Goal: Task Accomplishment & Management: Manage account settings

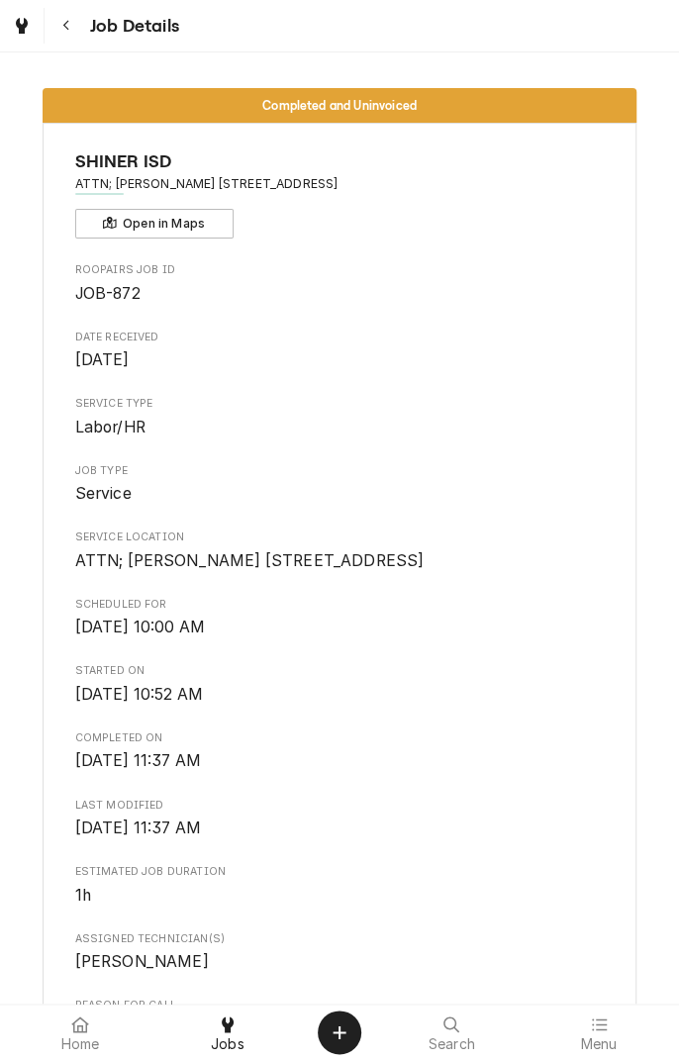
click at [65, 25] on icon "Navigate back" at bounding box center [66, 26] width 9 height 14
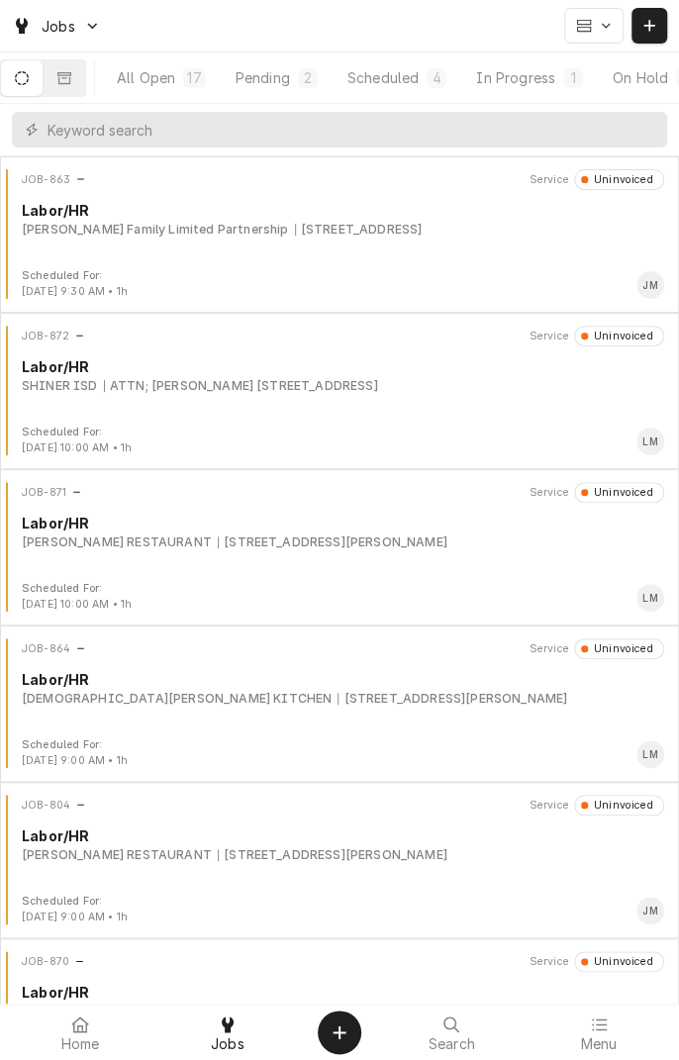
click at [290, 80] on div "Pending" at bounding box center [263, 77] width 54 height 21
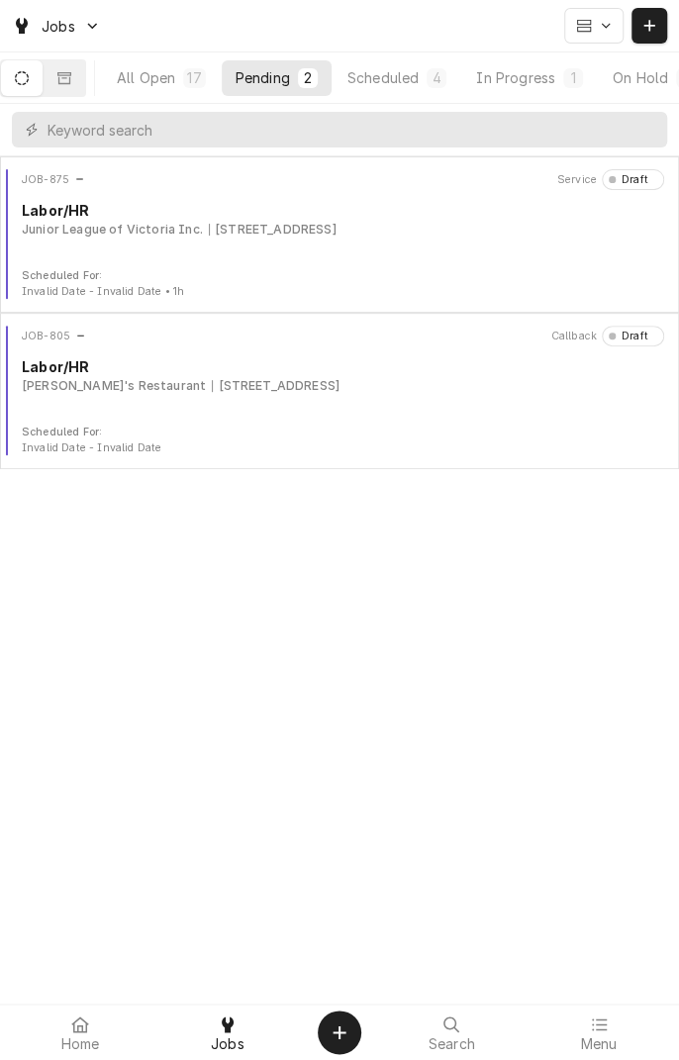
click at [283, 249] on div "JOB-875 Service Draft Labor/HR Junior League of Victoria Inc. [STREET_ADDRESS]" at bounding box center [339, 218] width 663 height 99
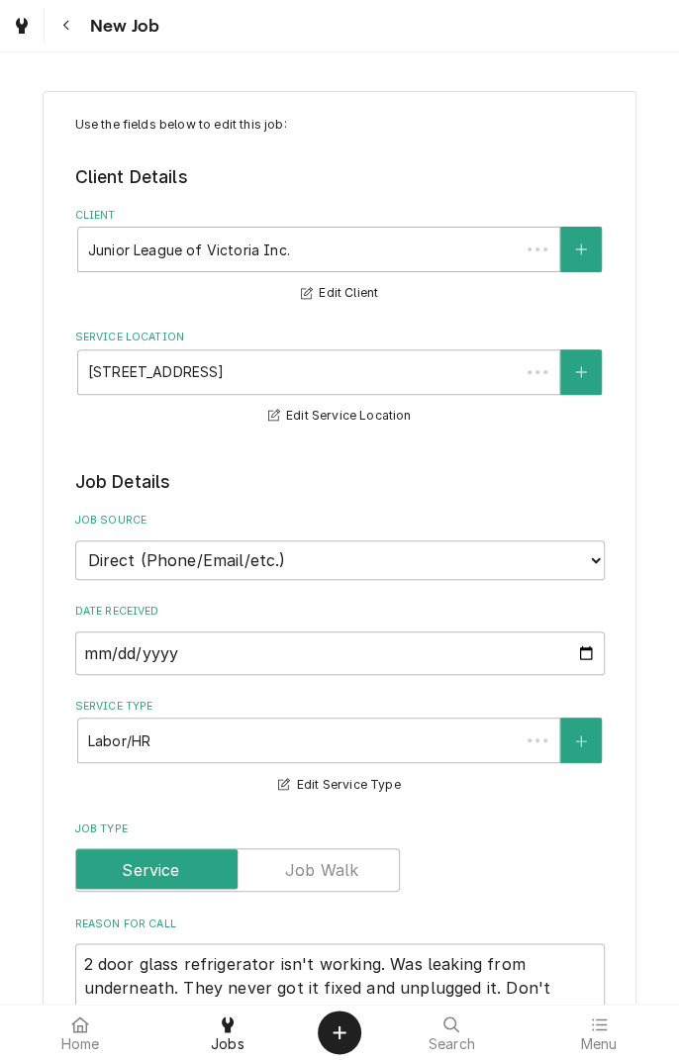
type textarea "x"
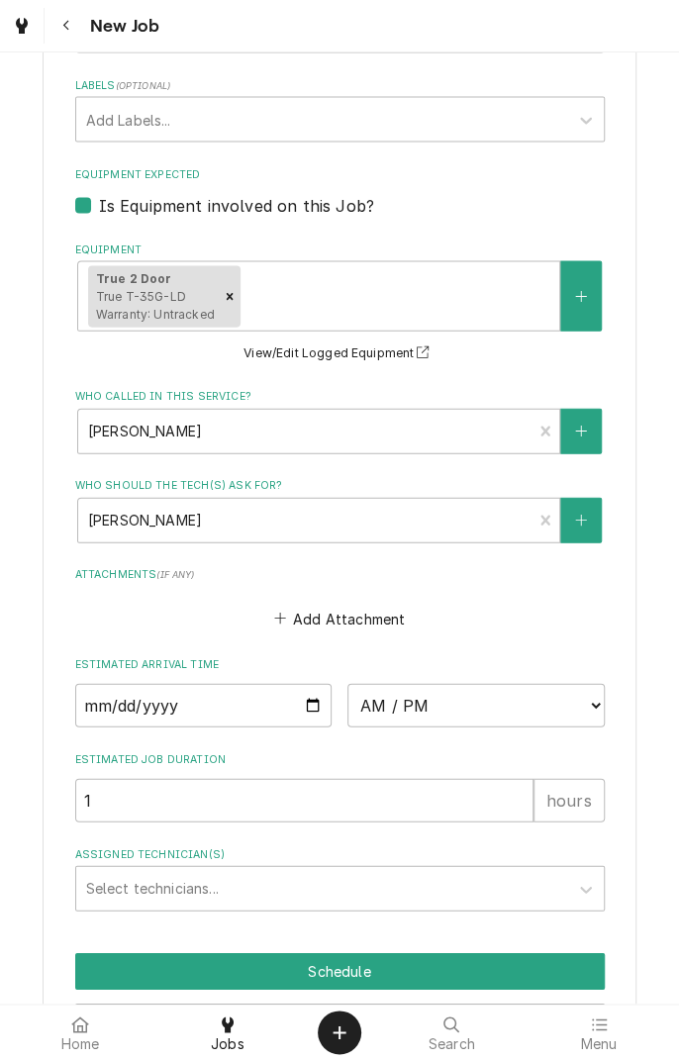
scroll to position [1213, 0]
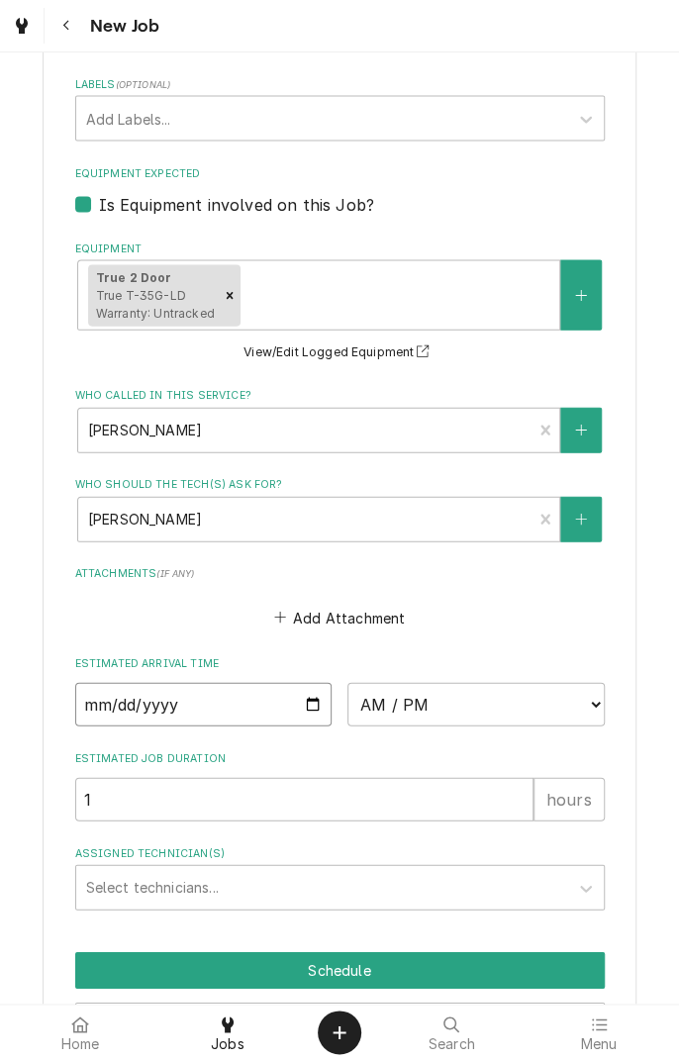
click at [311, 715] on input "Date" at bounding box center [203, 704] width 257 height 44
type input "2025-08-28"
type textarea "x"
click at [588, 704] on select "AM / PM 6:00 AM 6:15 AM 6:30 AM 6:45 AM 7:00 AM 7:15 AM 7:30 AM 7:45 AM 8:00 AM…" at bounding box center [476, 704] width 257 height 44
select select "15:00:00"
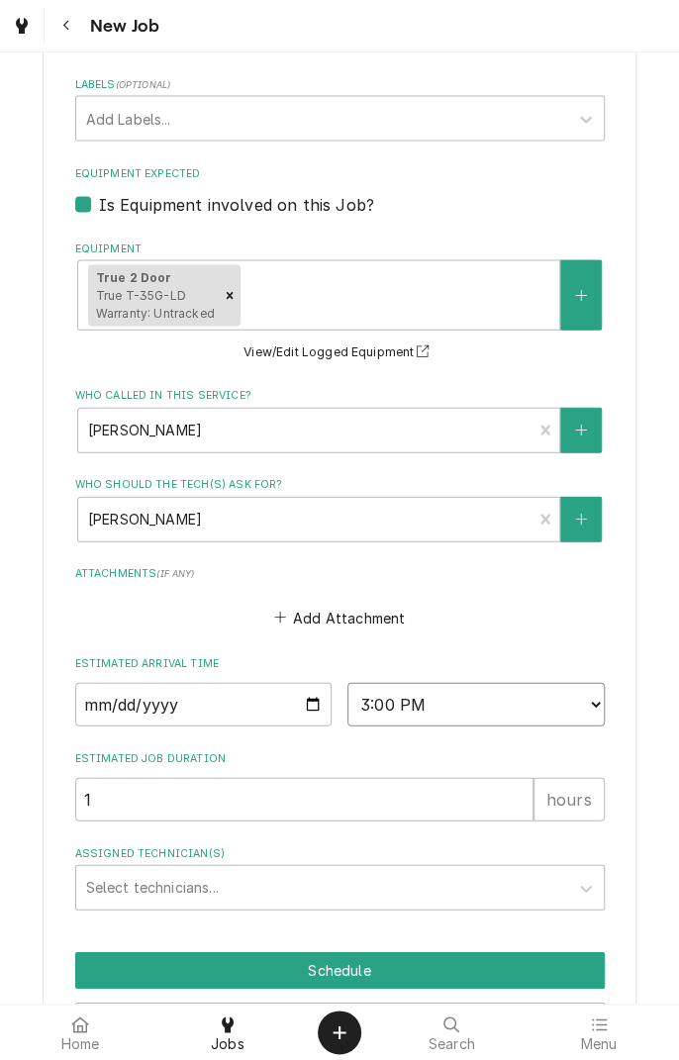
click at [348, 682] on select "AM / PM 6:00 AM 6:15 AM 6:30 AM 6:45 AM 7:00 AM 7:15 AM 7:30 AM 7:45 AM 8:00 AM…" at bounding box center [476, 704] width 257 height 44
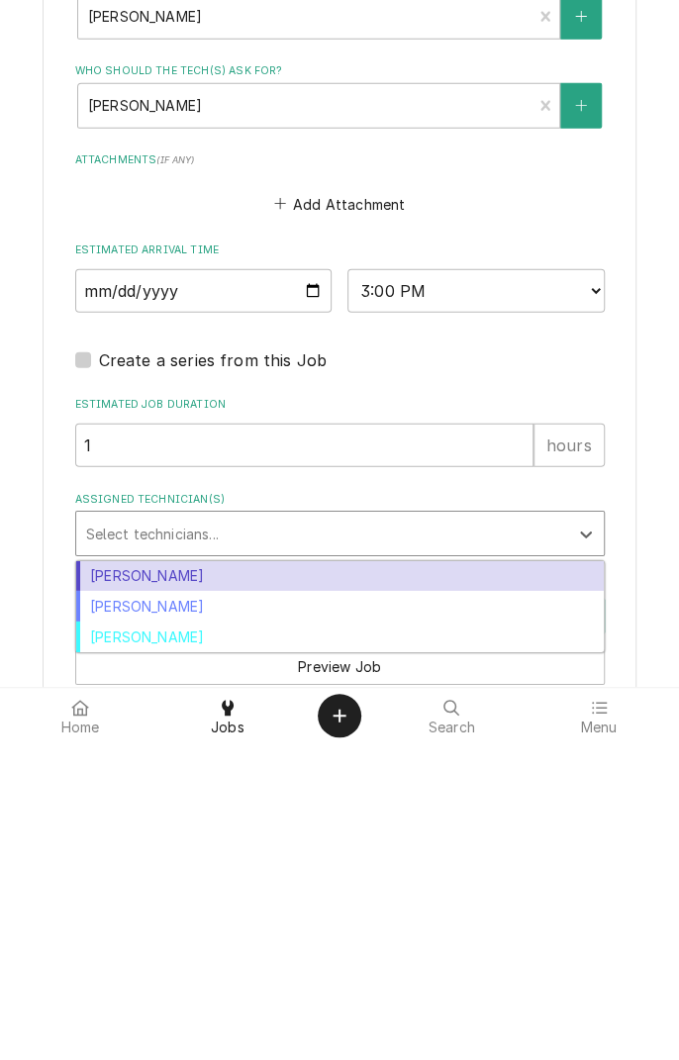
scroll to position [1399, 0]
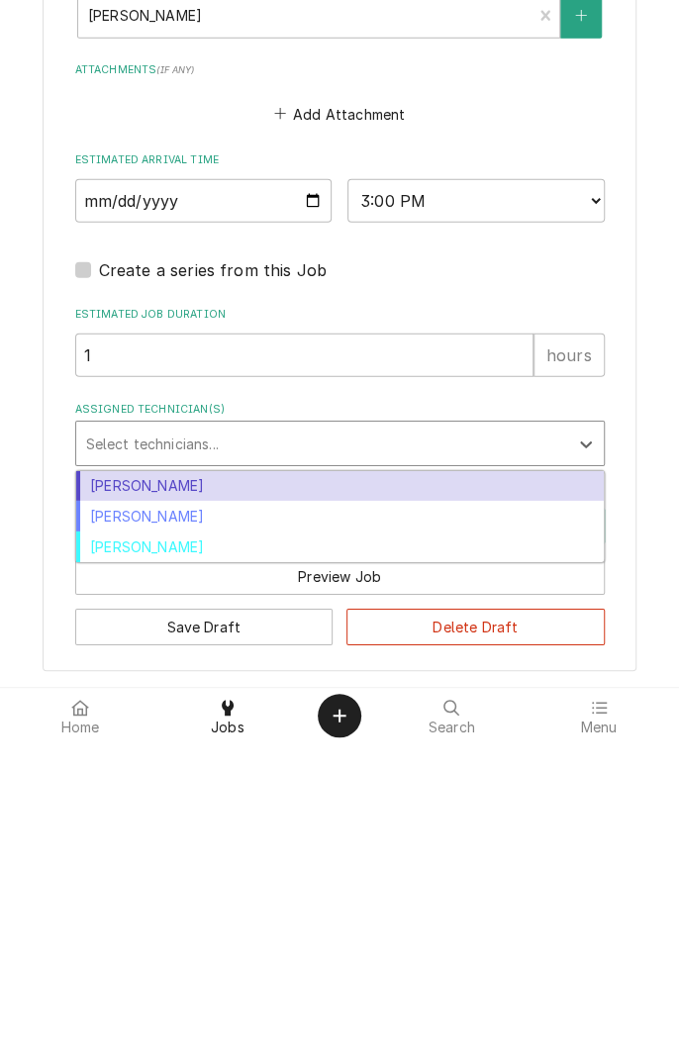
click at [188, 838] on div "[PERSON_NAME]" at bounding box center [340, 833] width 528 height 31
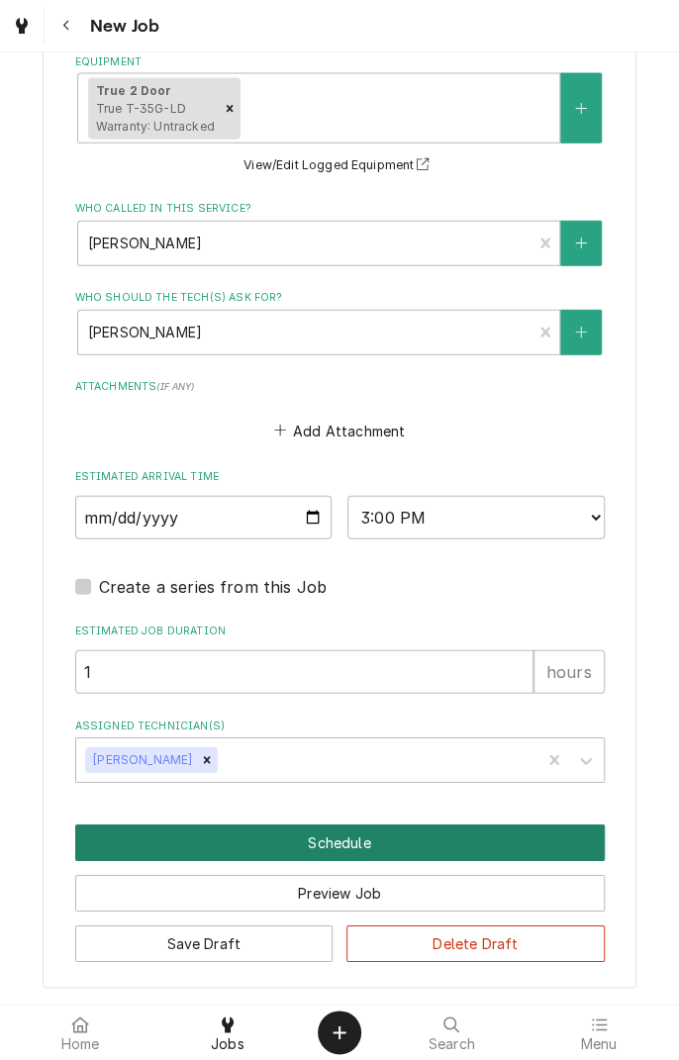
click at [386, 850] on button "Schedule" at bounding box center [340, 843] width 530 height 37
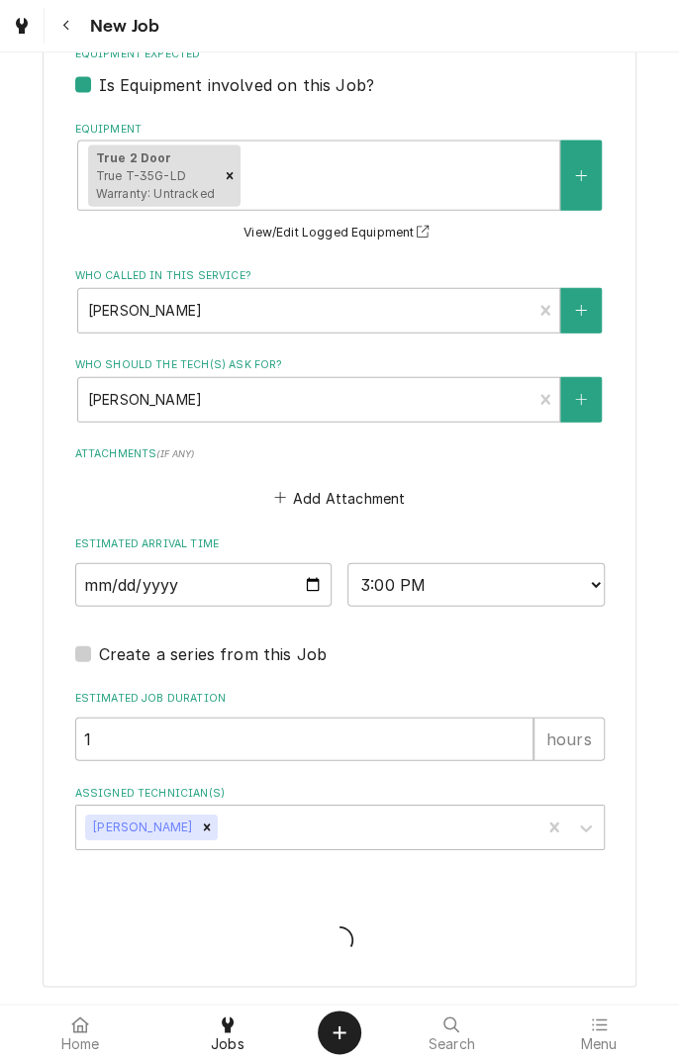
scroll to position [1331, 0]
type textarea "x"
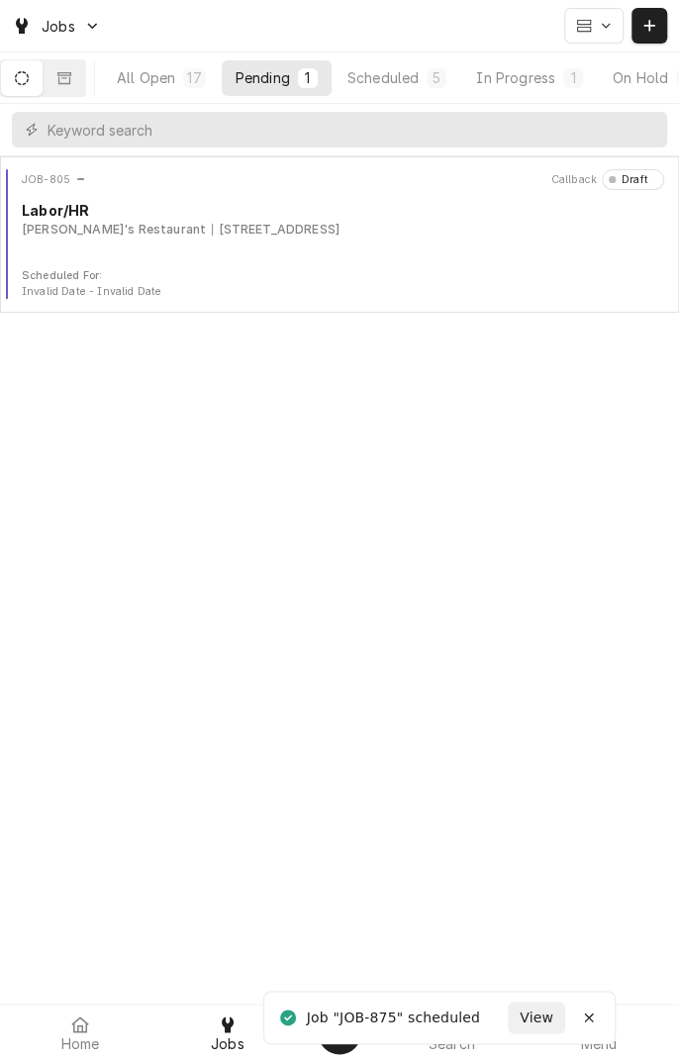
click at [400, 77] on div "Scheduled" at bounding box center [383, 77] width 71 height 21
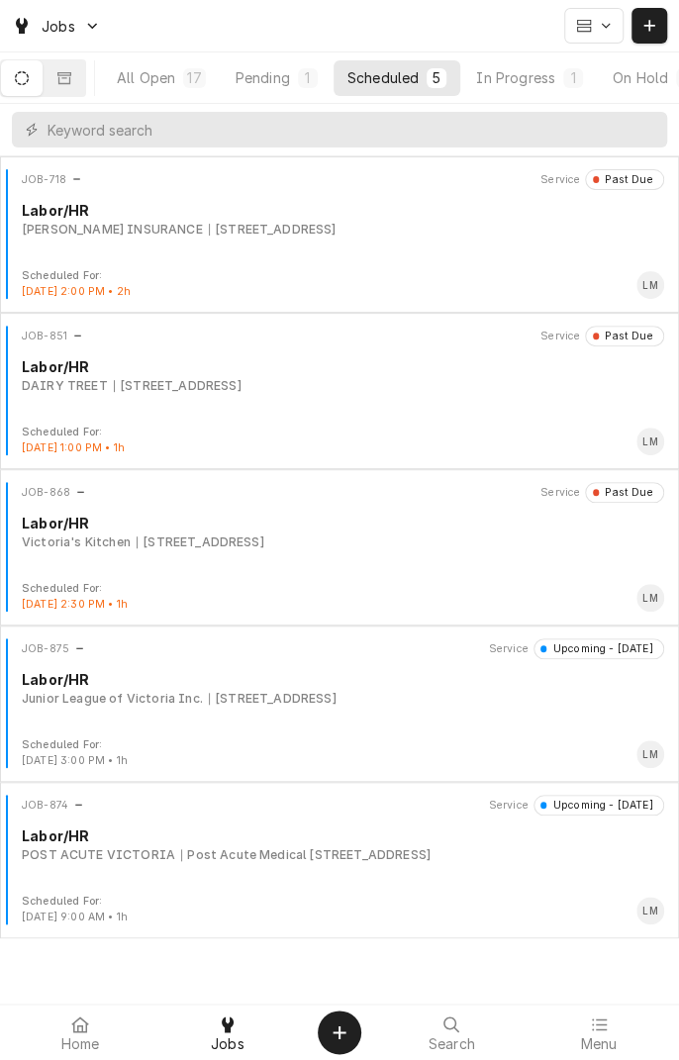
click at [297, 702] on div "[STREET_ADDRESS]" at bounding box center [273, 699] width 128 height 18
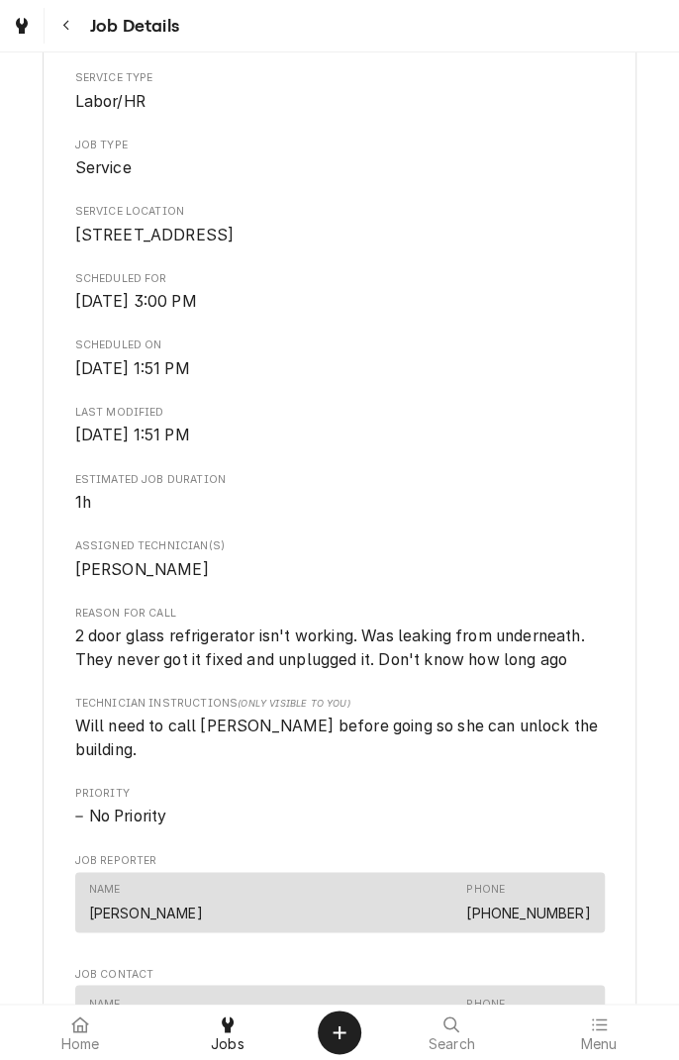
scroll to position [1000, 0]
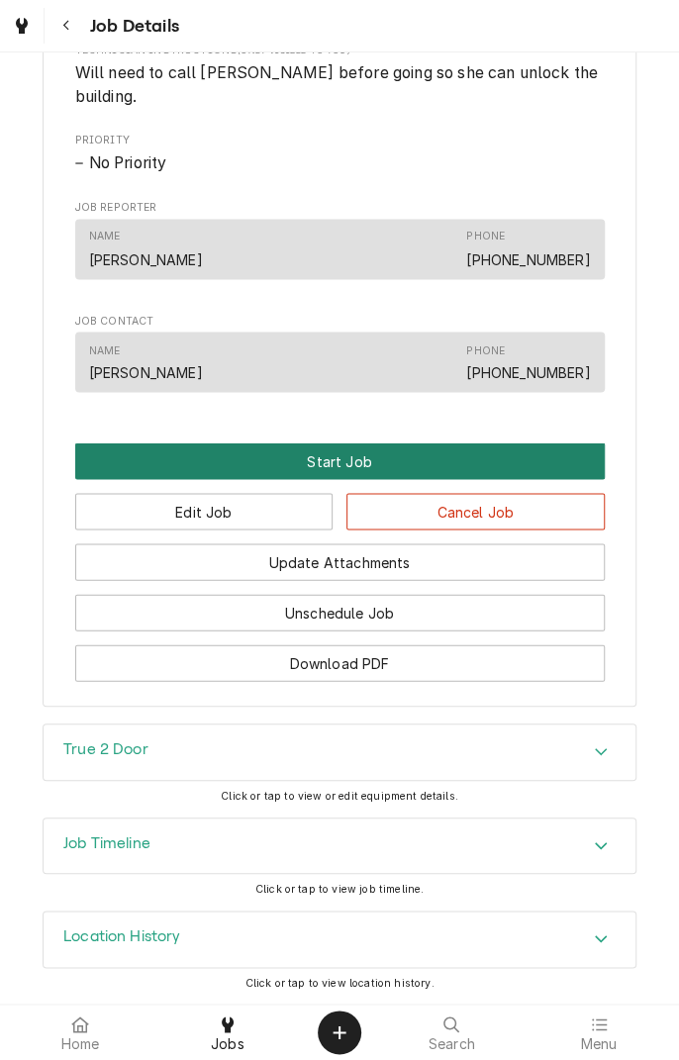
click at [368, 478] on button "Start Job" at bounding box center [340, 461] width 530 height 37
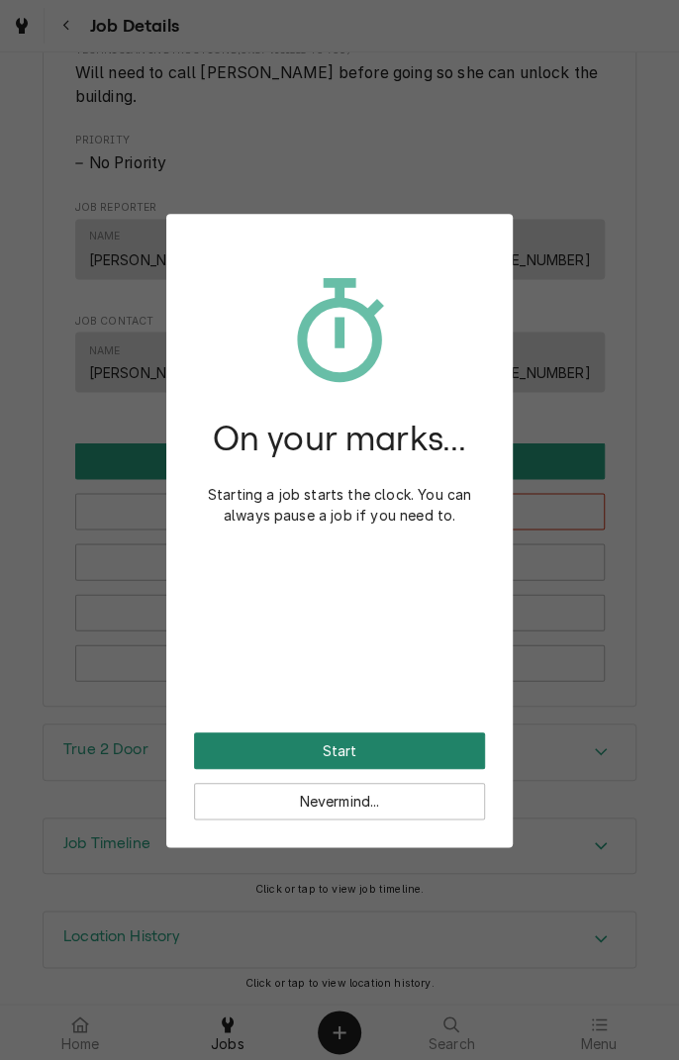
click at [400, 754] on button "Start" at bounding box center [339, 751] width 291 height 37
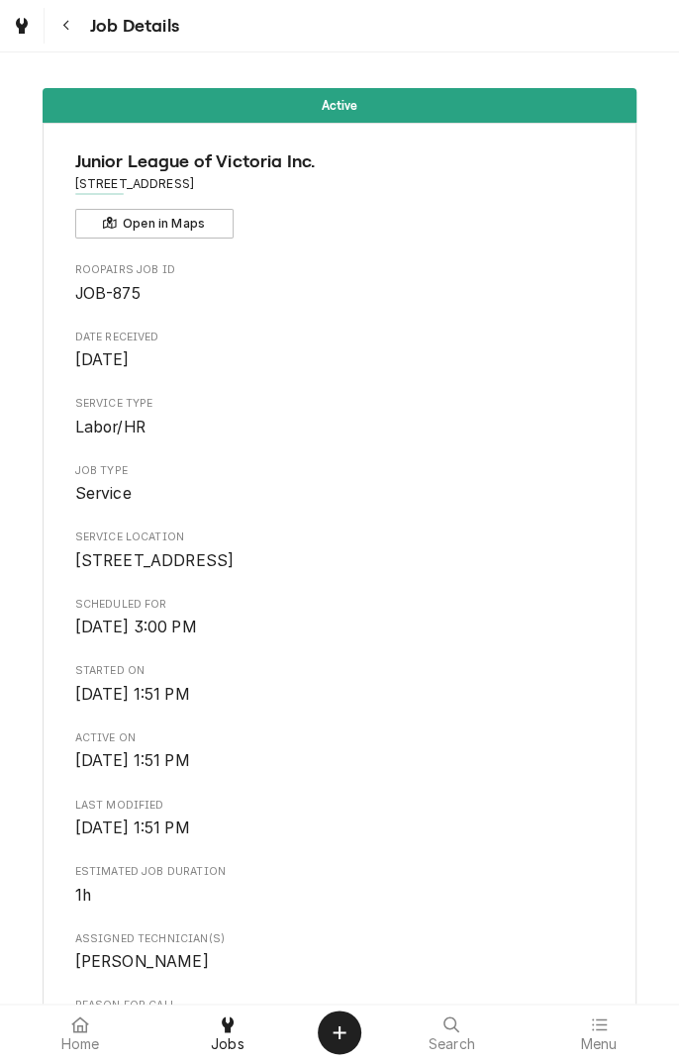
click at [65, 25] on icon "Navigate back" at bounding box center [66, 26] width 9 height 14
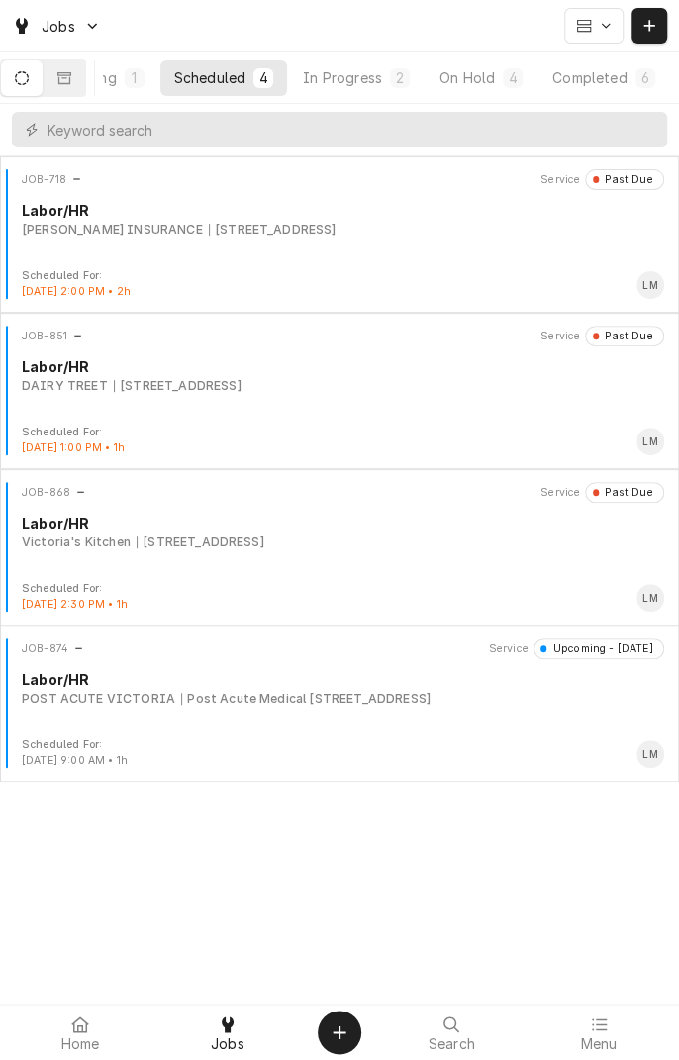
scroll to position [0, 184]
click at [606, 91] on button "Completed 6" at bounding box center [602, 78] width 130 height 36
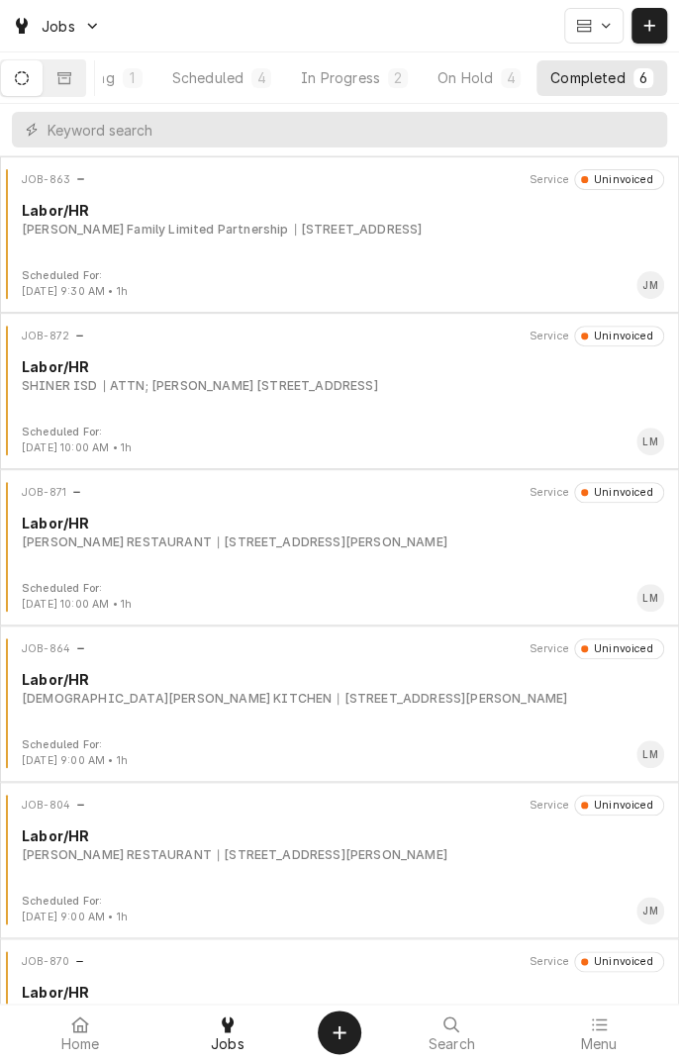
click at [345, 389] on div "ATTN; [PERSON_NAME] [STREET_ADDRESS]" at bounding box center [241, 386] width 274 height 18
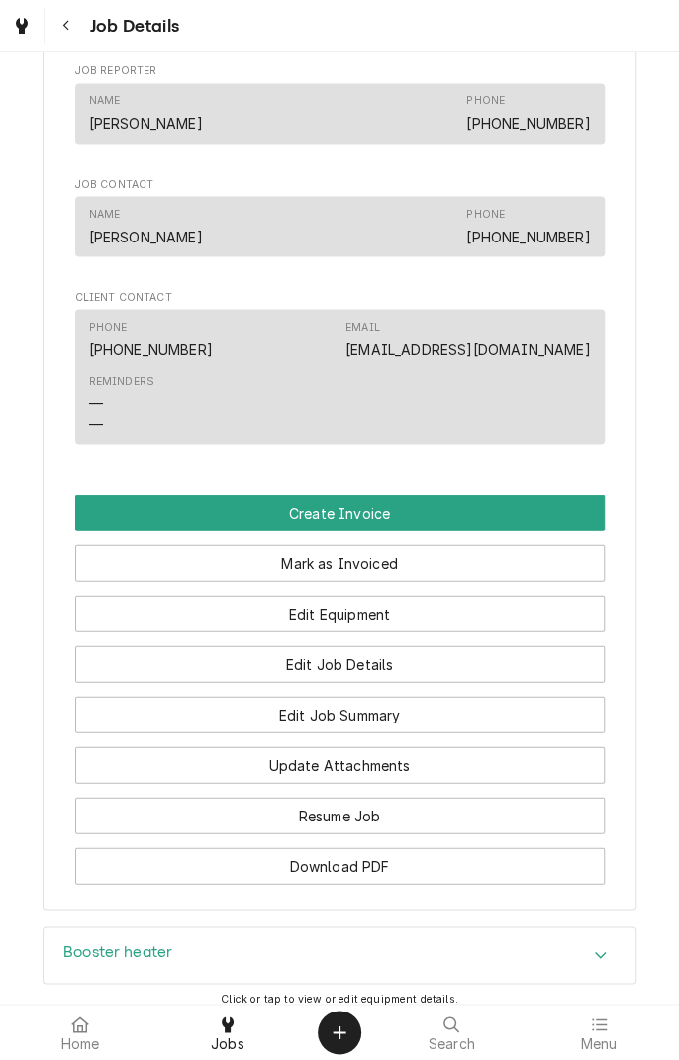
scroll to position [1075, 0]
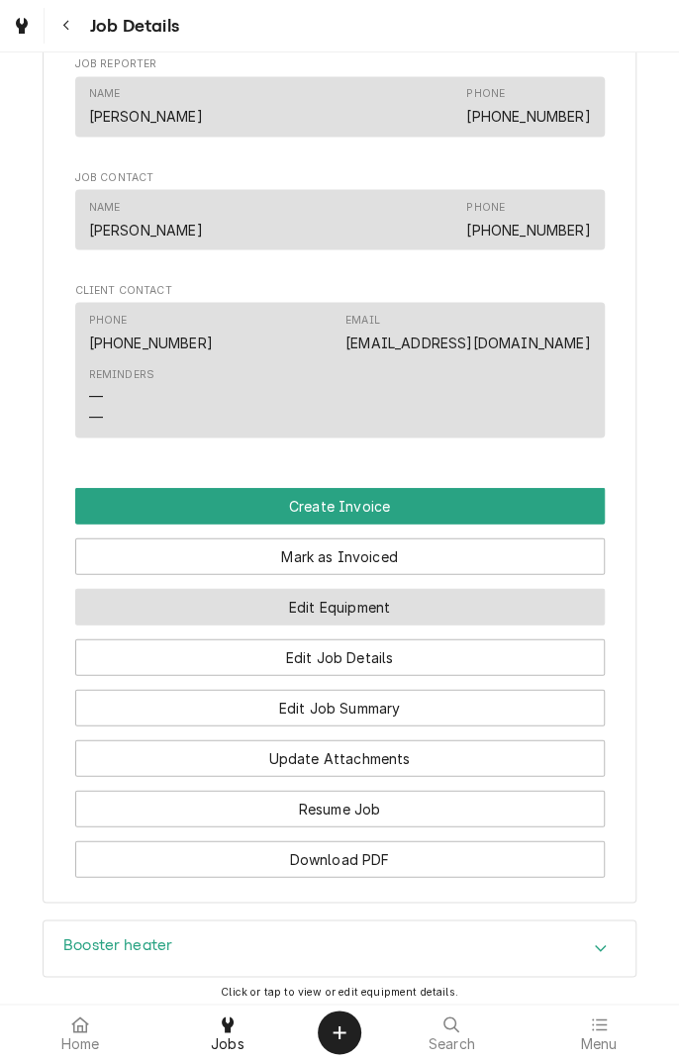
click at [484, 625] on button "Edit Equipment" at bounding box center [340, 606] width 530 height 37
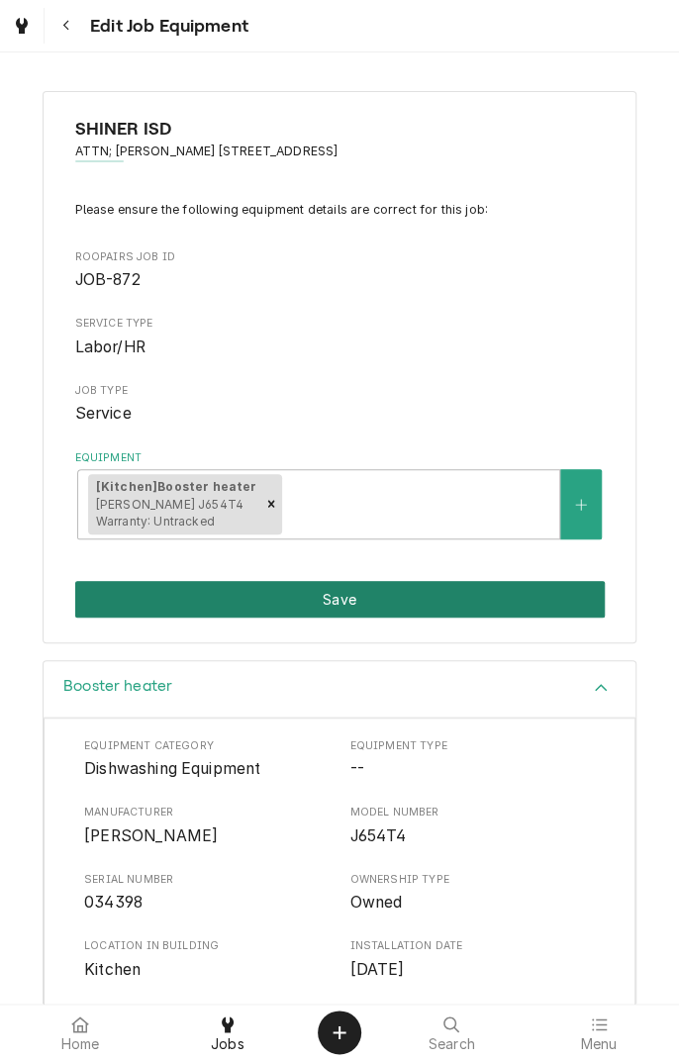
click at [489, 600] on button "Save" at bounding box center [340, 599] width 530 height 37
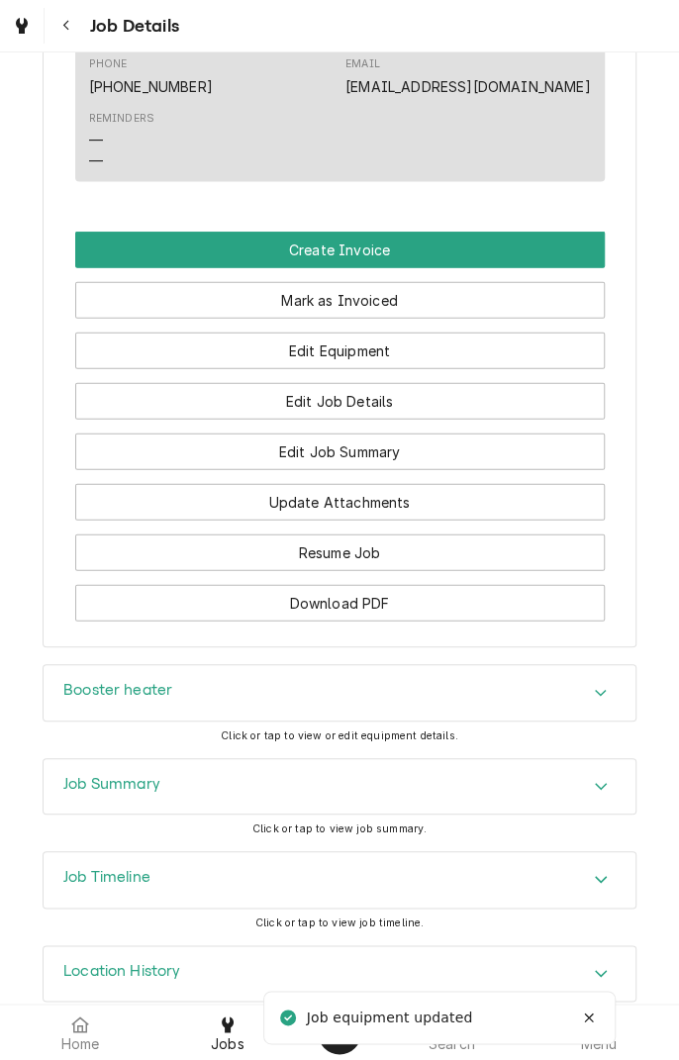
scroll to position [1386, 0]
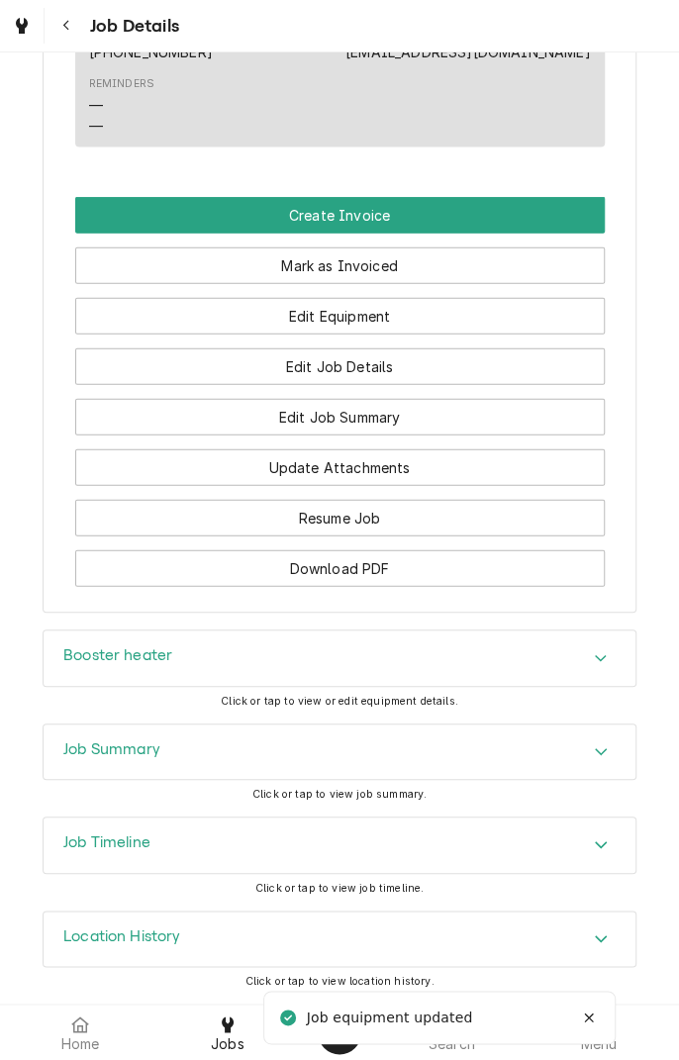
click at [477, 337] on div "Edit Job Details" at bounding box center [340, 360] width 530 height 50
click at [607, 660] on icon "Accordion Header" at bounding box center [601, 658] width 14 height 16
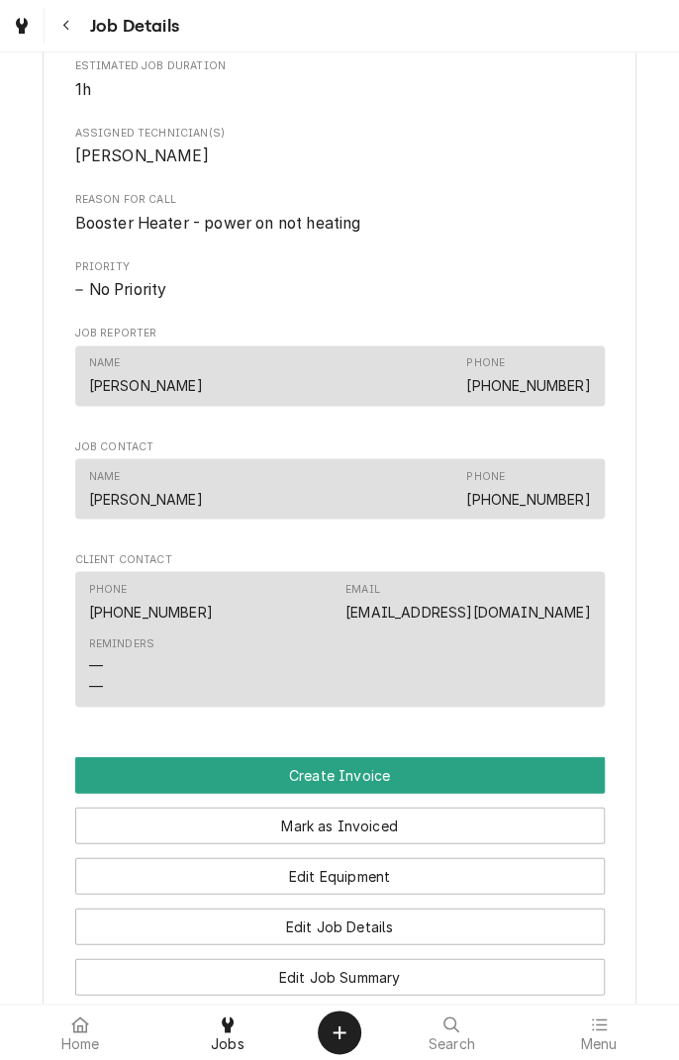
scroll to position [805, 0]
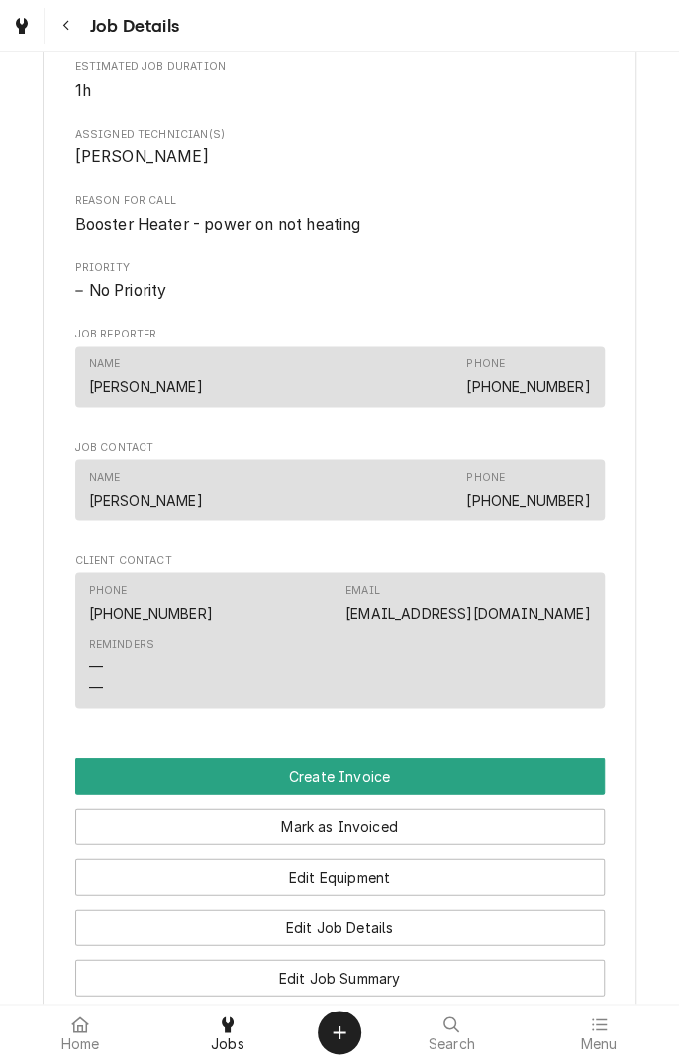
click at [65, 26] on icon "Navigate back" at bounding box center [66, 26] width 9 height 14
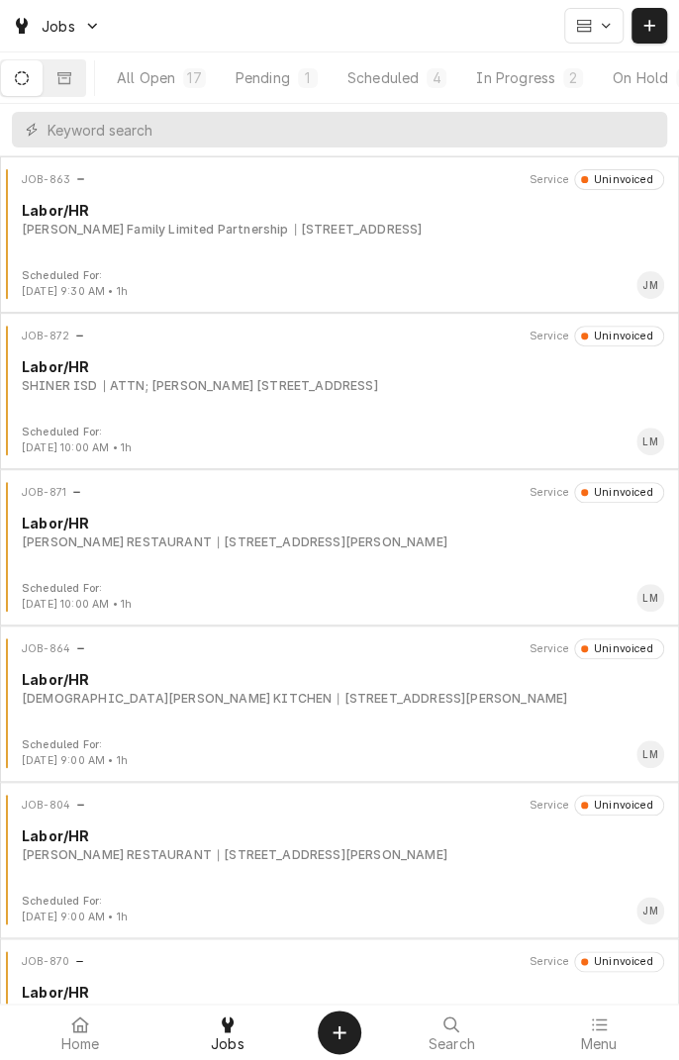
click at [555, 82] on div "In Progress" at bounding box center [515, 77] width 79 height 21
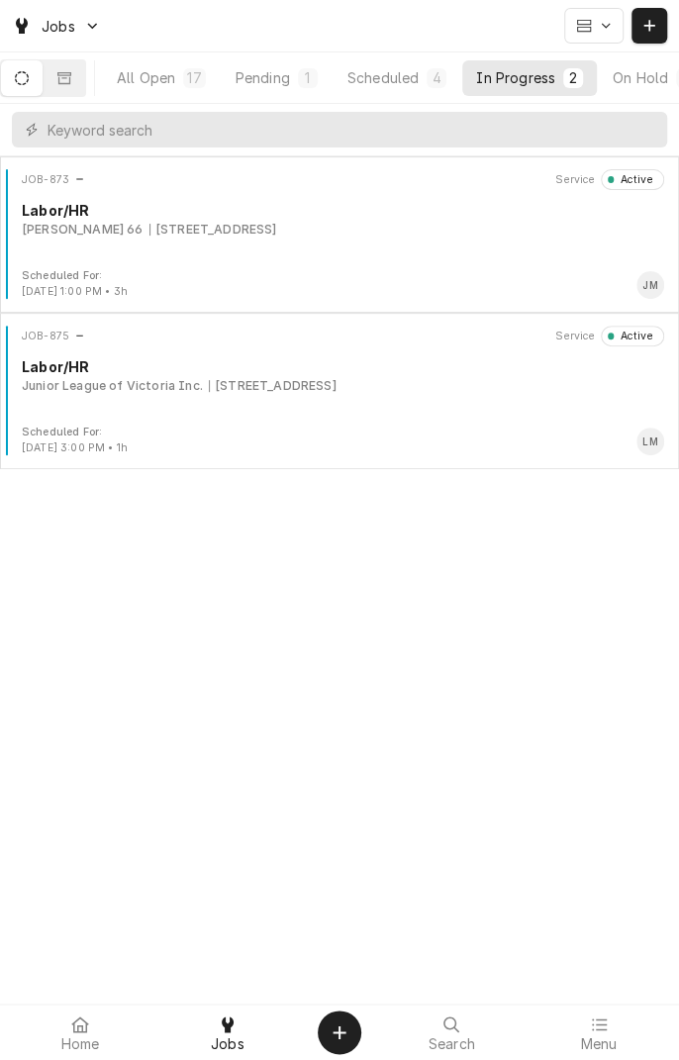
click at [284, 396] on div "JOB-875 Service Active Labor/HR Junior League of Victoria Inc. 202 N Main St, V…" at bounding box center [339, 375] width 663 height 99
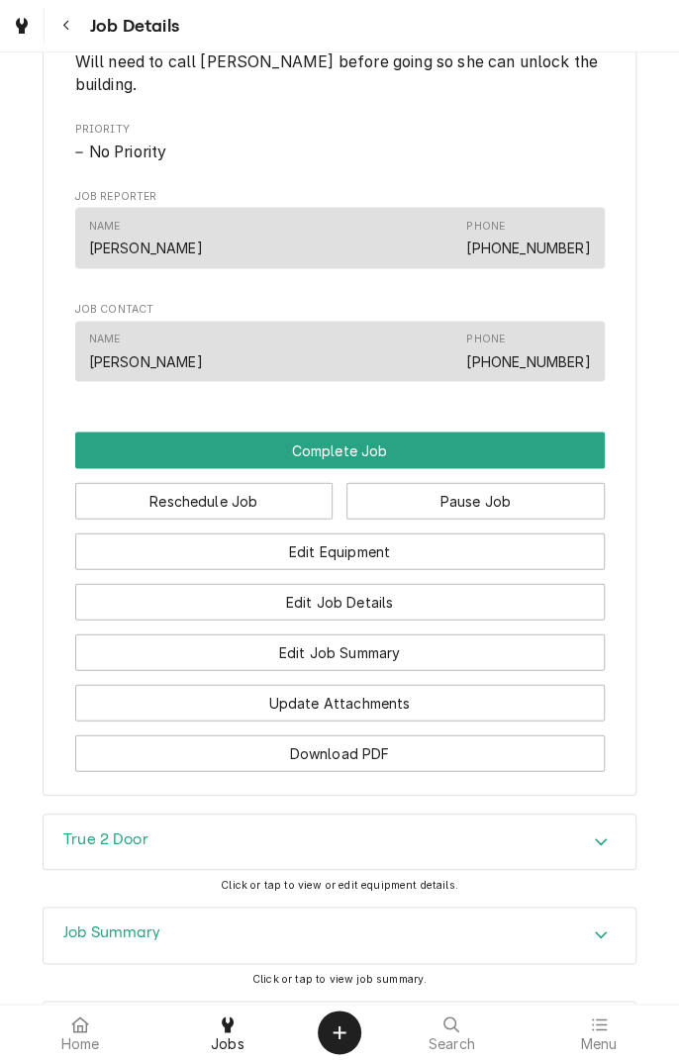
scroll to position [1070, 0]
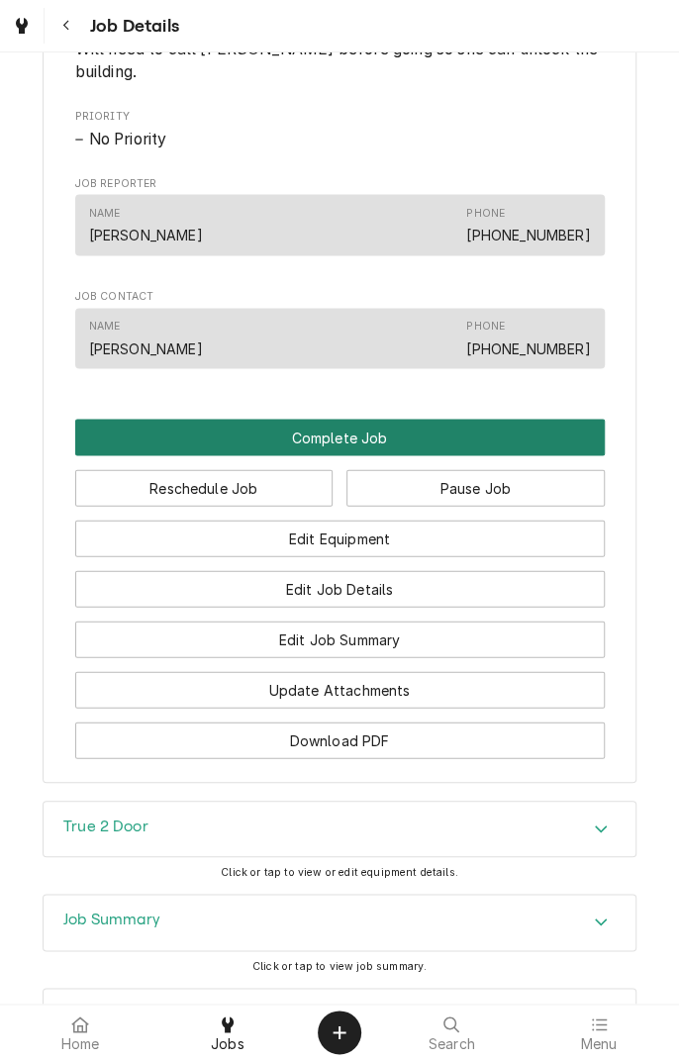
click at [393, 455] on button "Complete Job" at bounding box center [340, 437] width 530 height 37
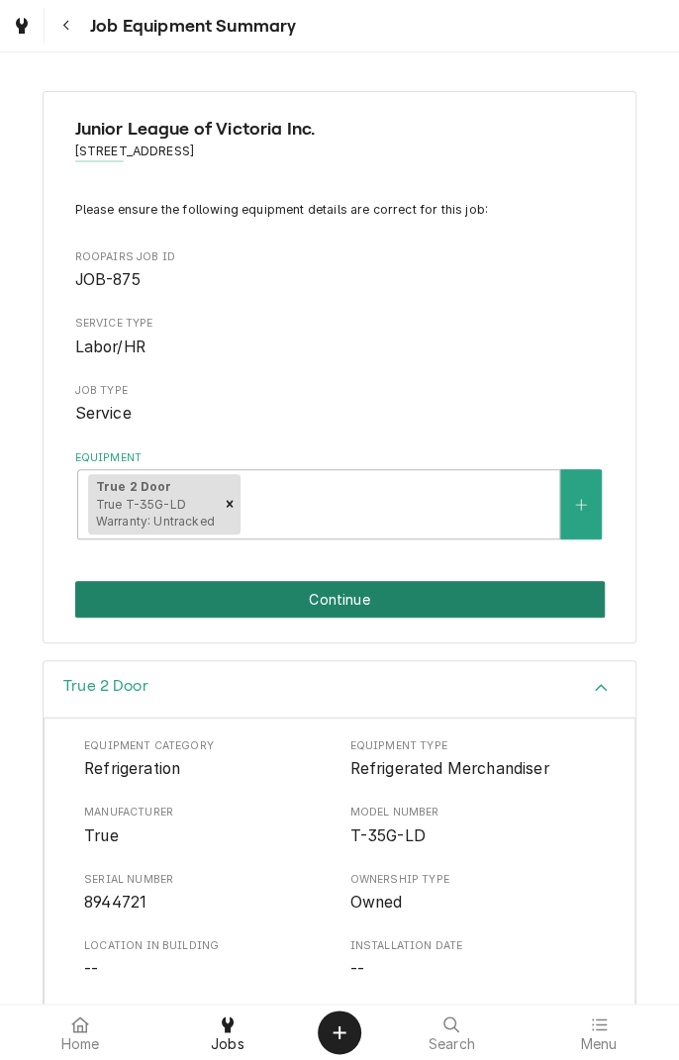
click at [446, 602] on button "Continue" at bounding box center [340, 599] width 530 height 37
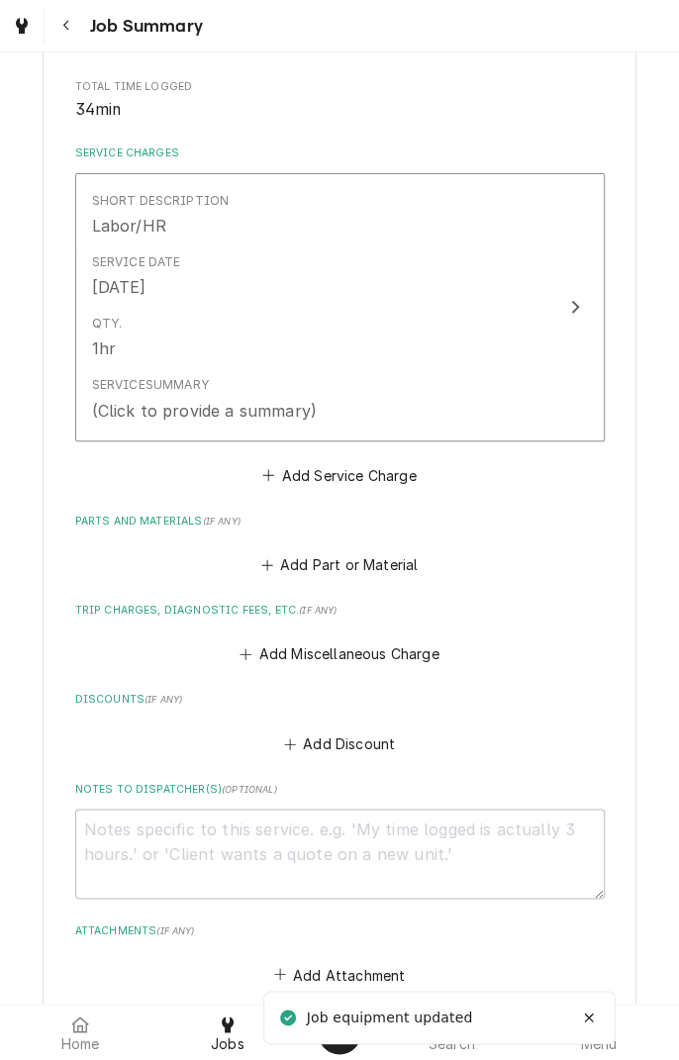
scroll to position [391, 0]
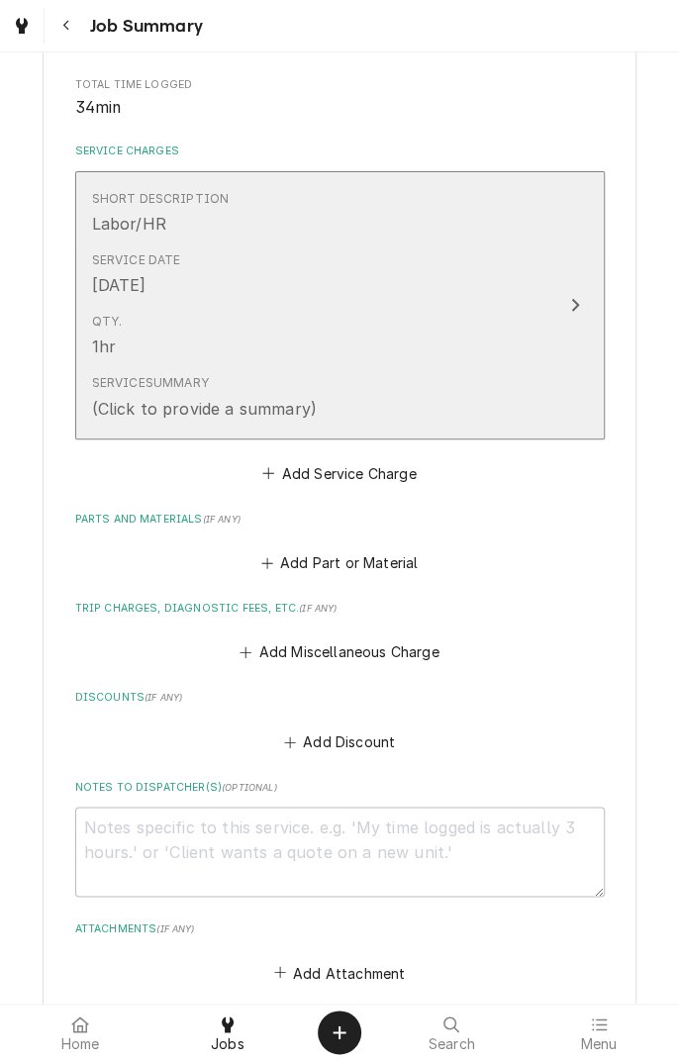
click at [384, 416] on div "Service Summary (Click to provide a summary)" at bounding box center [319, 396] width 454 height 61
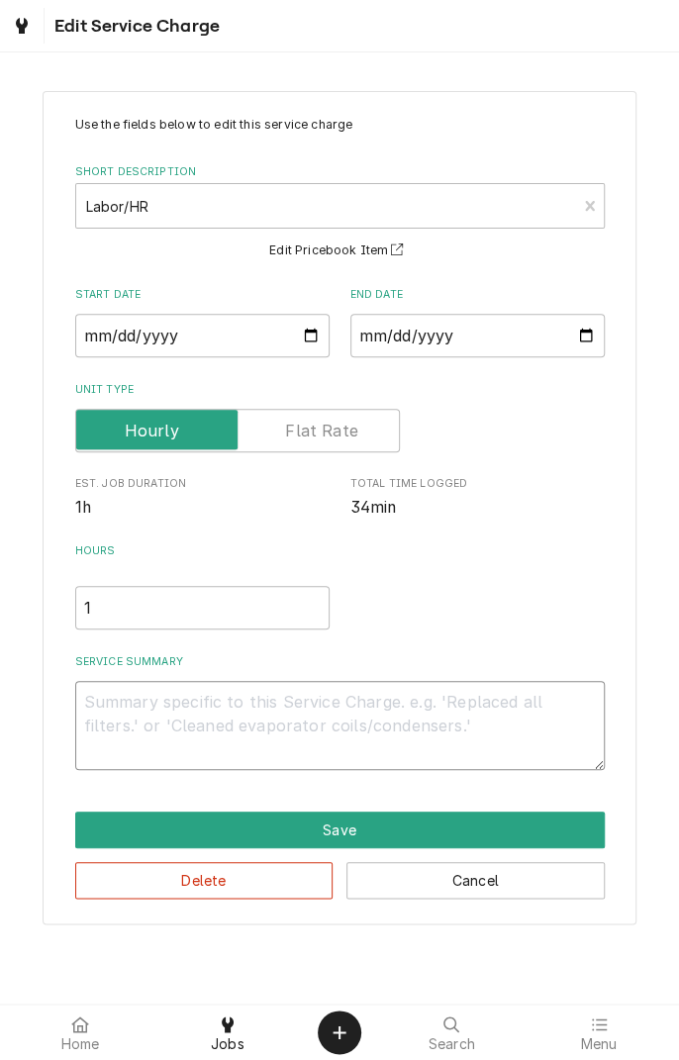
click at [398, 728] on textarea "Service Summary" at bounding box center [340, 725] width 530 height 89
type textarea "x"
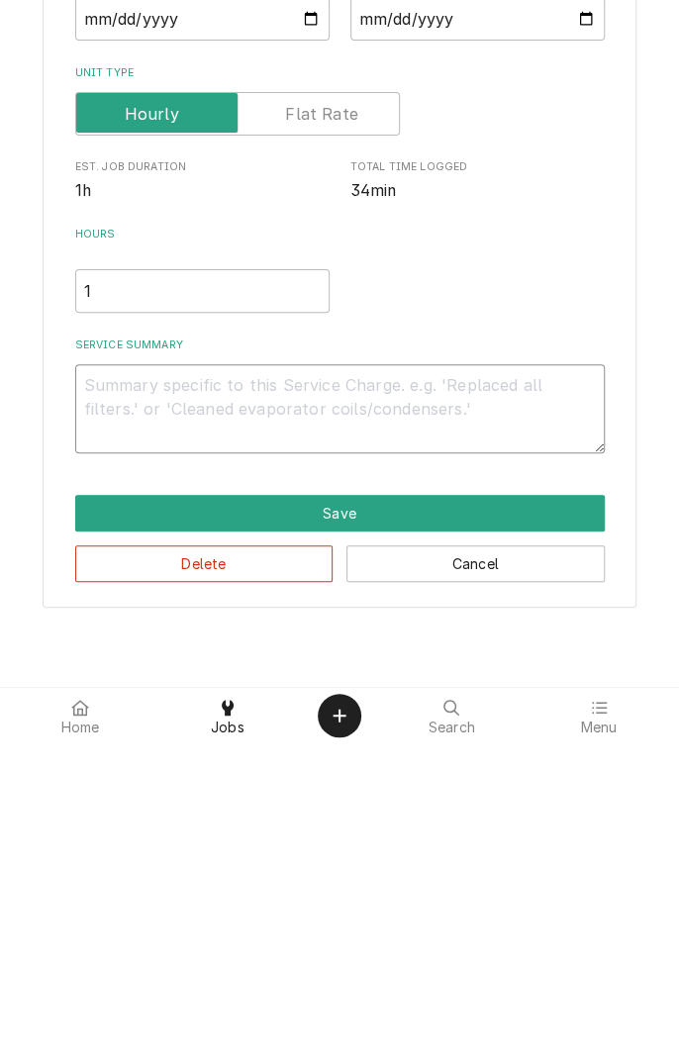
type textarea "D"
type textarea "x"
type textarea "Di"
type textarea "x"
type textarea "Dia"
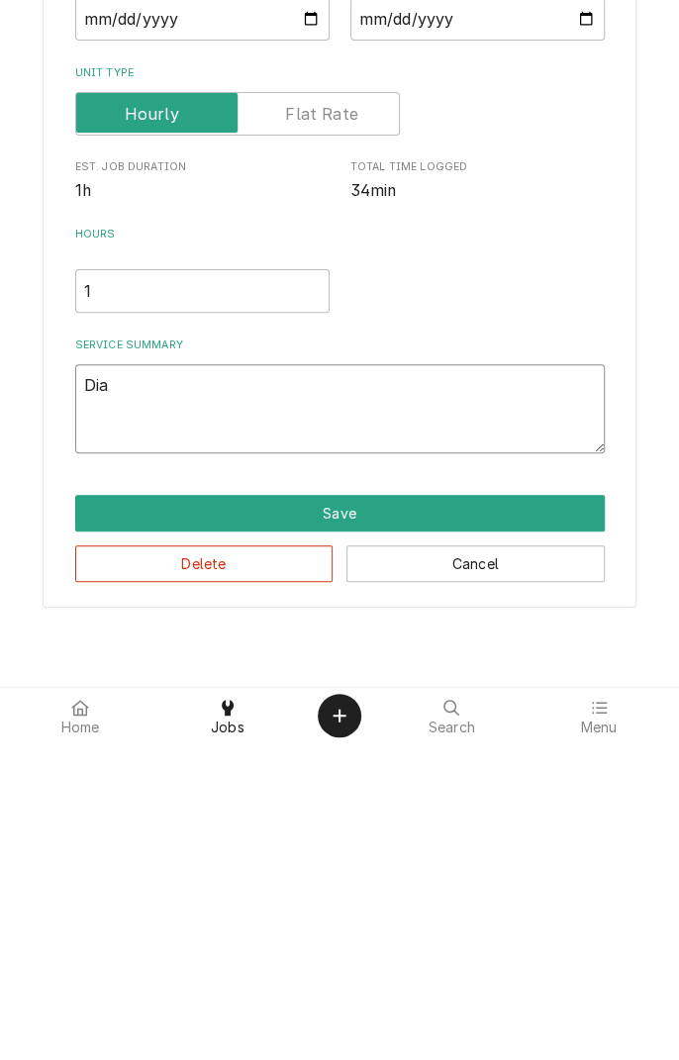
type textarea "x"
type textarea "Diag"
type textarea "x"
type textarea "Diagn"
type textarea "x"
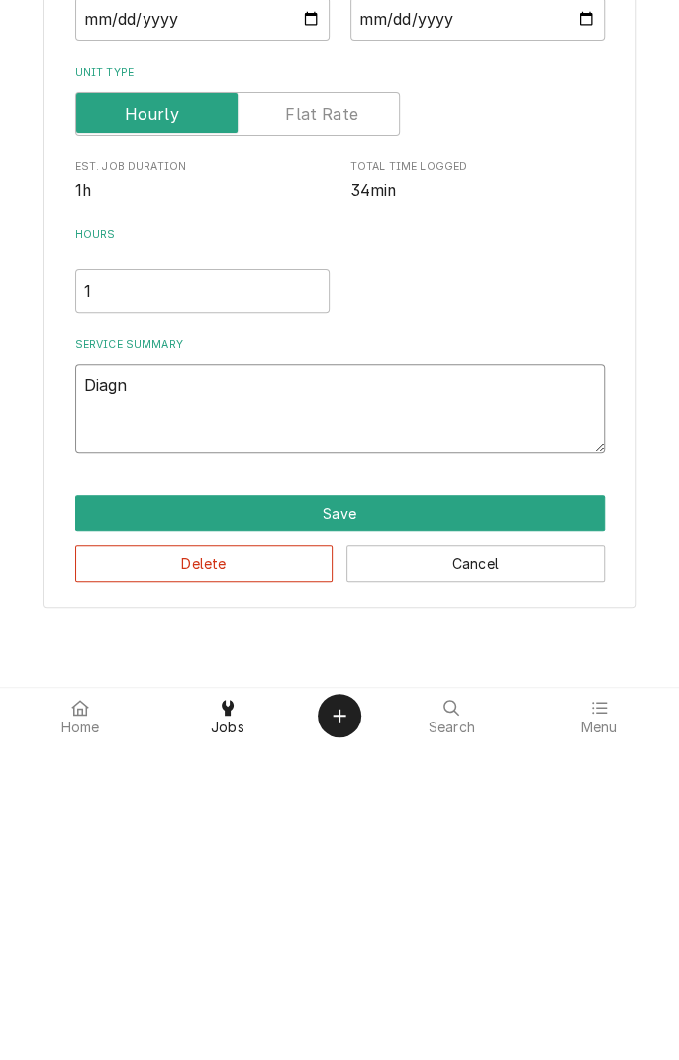
type textarea "Diagno"
type textarea "x"
type textarea "Diagnos"
type textarea "x"
type textarea "Diagnose"
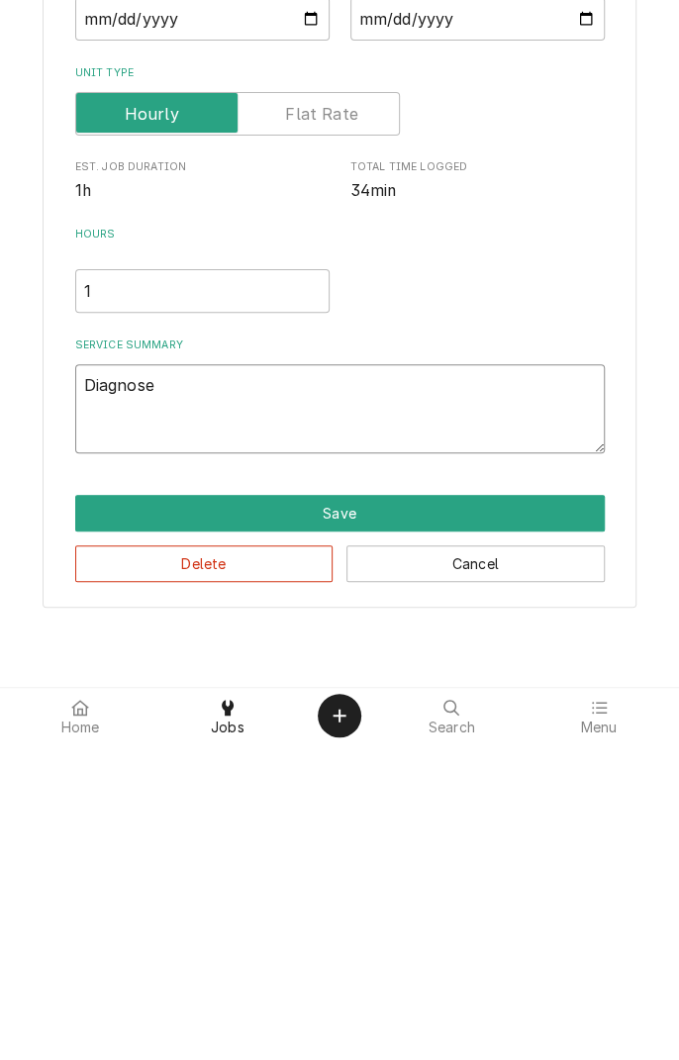
type textarea "x"
type textarea "Diagnosed"
type textarea "x"
type textarea "Diagnosed"
type textarea "x"
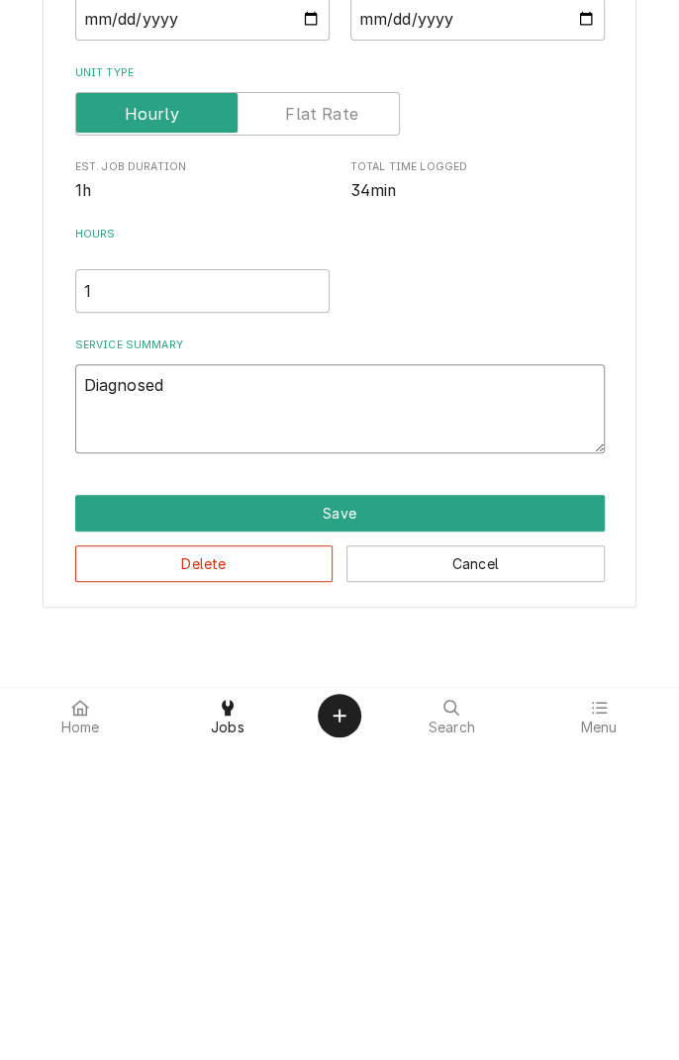
type textarea "Diagnosed c"
type textarea "x"
type textarea "Diagnosed co"
type textarea "x"
type textarea "Diagnosed coo"
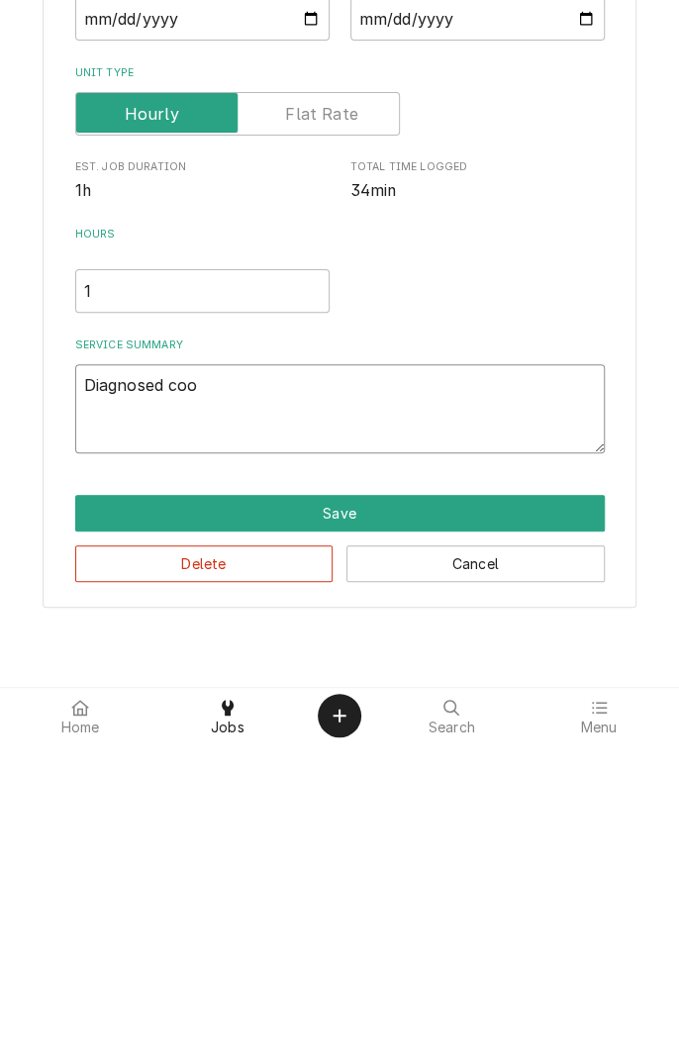
type textarea "x"
type textarea "Diagnosed cool"
type textarea "x"
type textarea "Diagnosed coole"
type textarea "x"
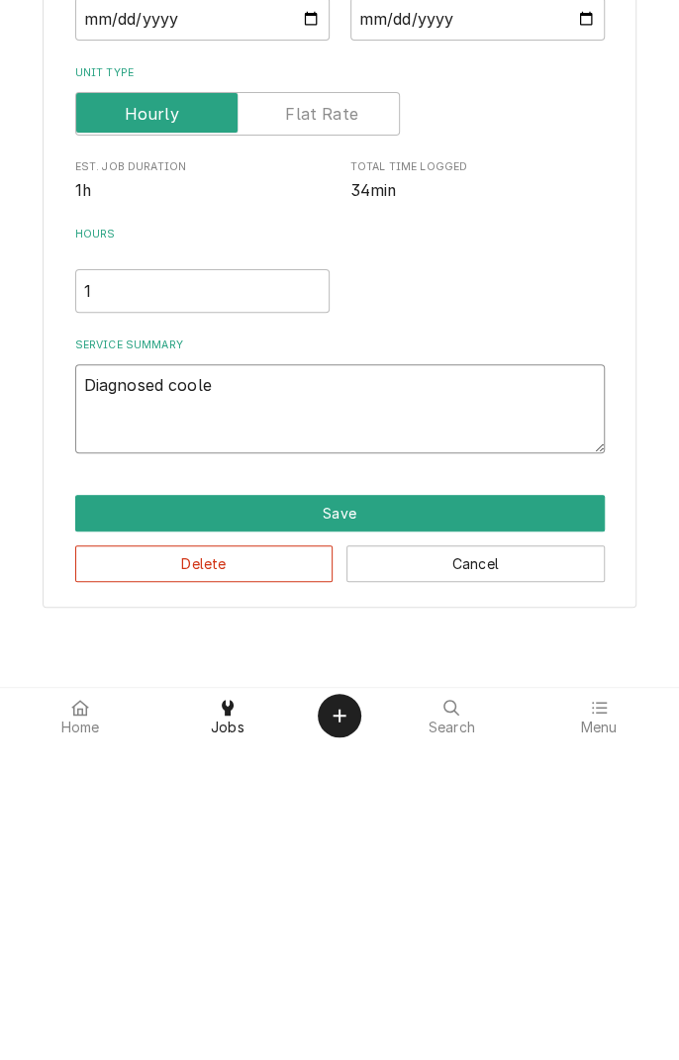
type textarea "Diagnosed cooler"
type textarea "x"
type textarea "Diagnosed cooler"
type textarea "x"
type textarea "Diagnosed cooler."
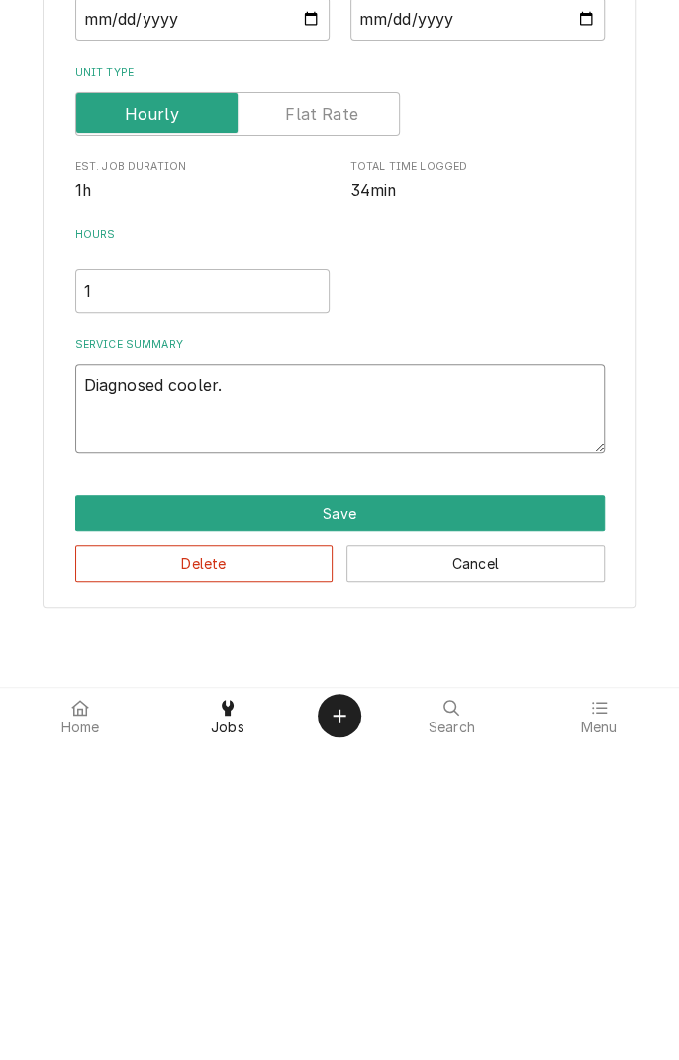
type textarea "x"
type textarea "Diagnosed cooler. V"
type textarea "x"
type textarea "Diagnosed cooler. Ve"
type textarea "x"
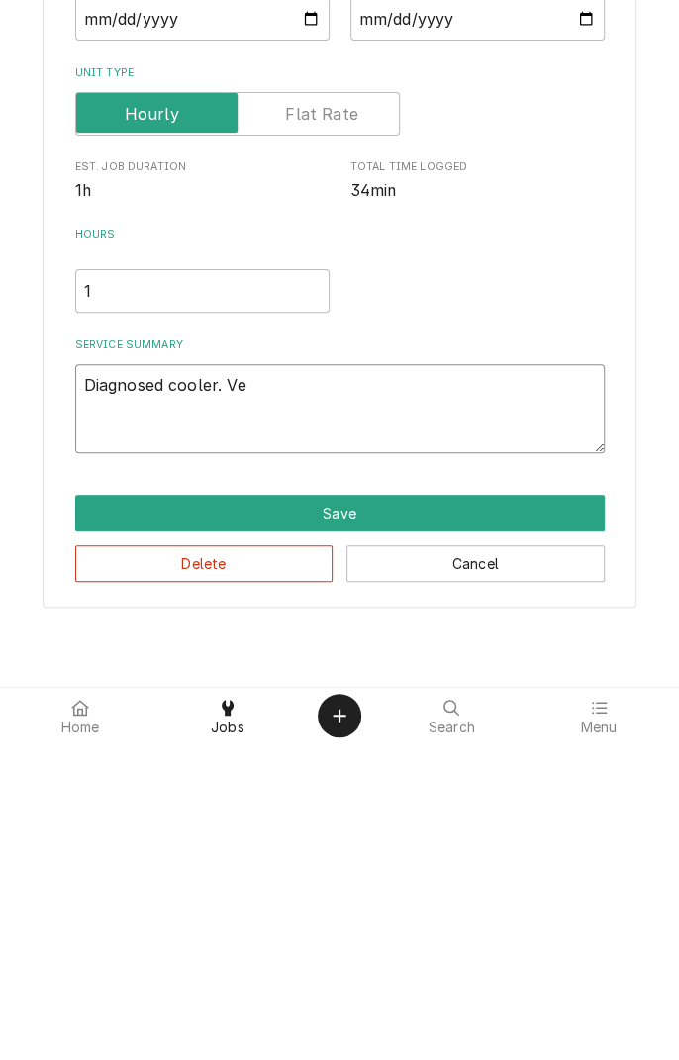
type textarea "Diagnosed cooler. Ver"
type textarea "x"
type textarea "Diagnosed cooler. Verified"
type textarea "x"
type textarea "Diagnosed cooler. Verified a"
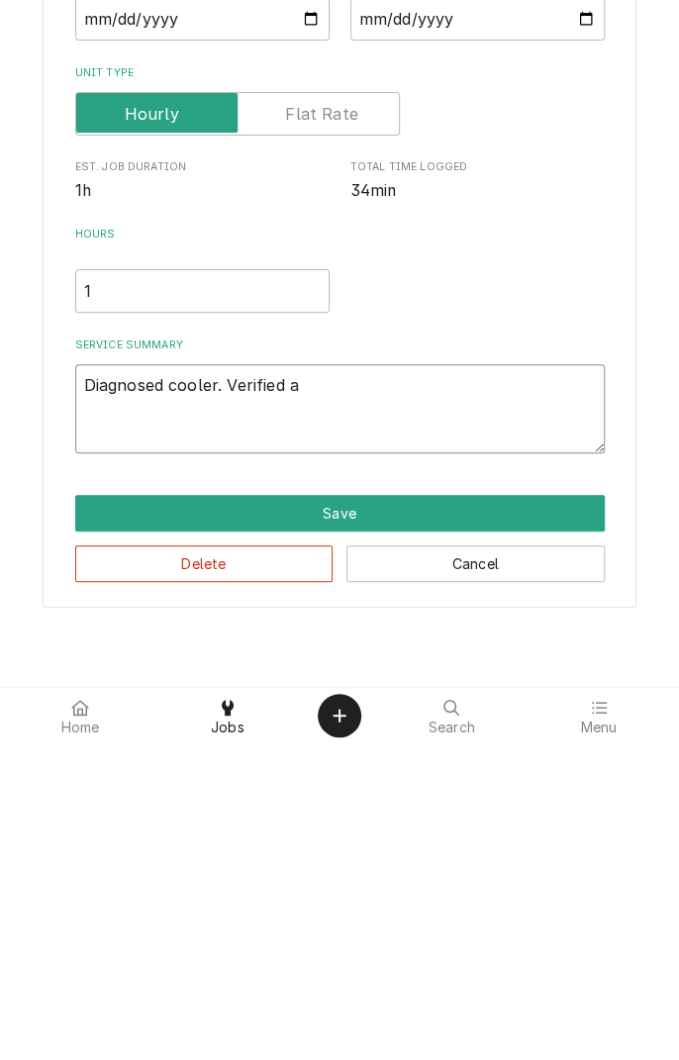
type textarea "x"
type textarea "Diagnosed cooler. Verified al"
type textarea "x"
type textarea "Diagnosed cooler. Verified all"
type textarea "x"
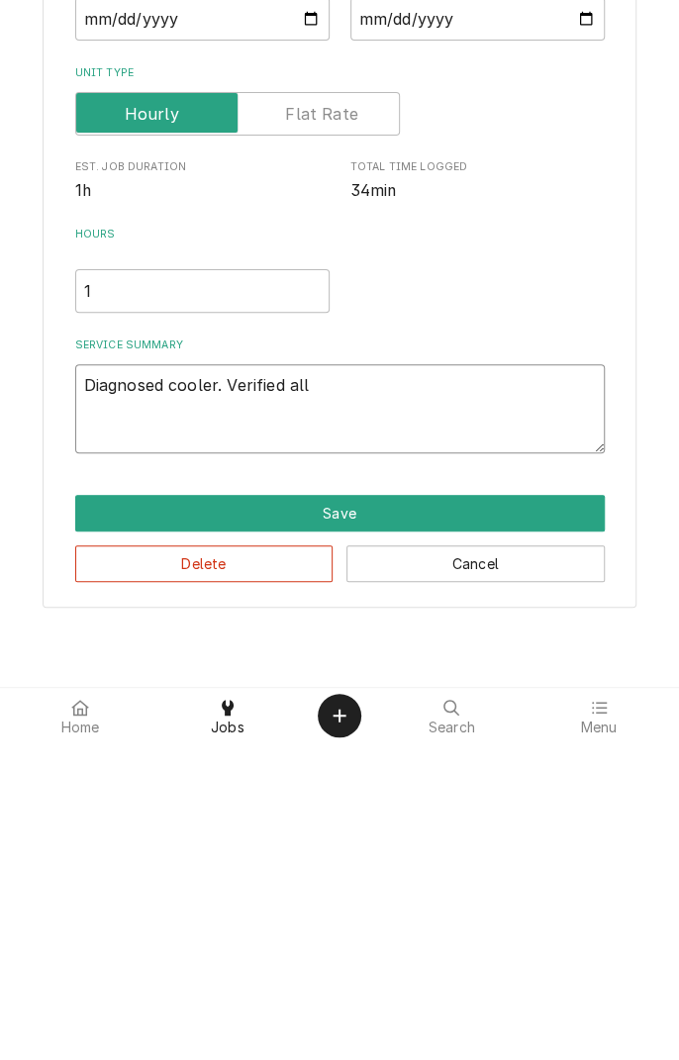
type textarea "Diagnosed cooler. Verified all"
type textarea "x"
type textarea "Diagnosed cooler. Verified all c"
type textarea "x"
type textarea "Diagnosed cooler. Verified all co"
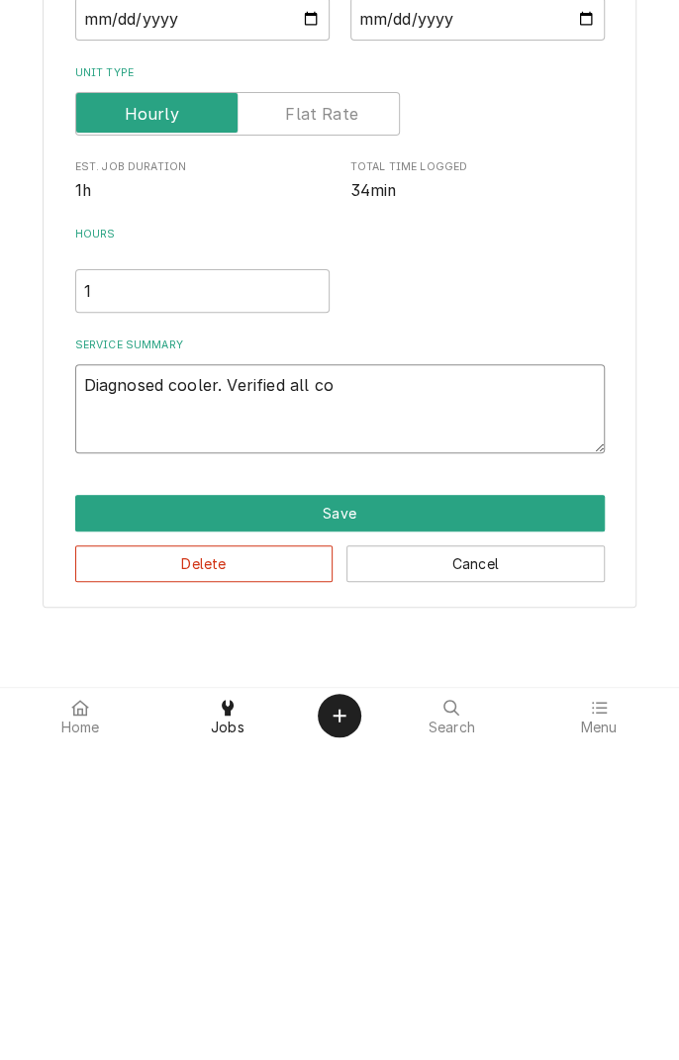
type textarea "x"
type textarea "Diagnosed cooler. Verified all com"
type textarea "x"
type textarea "Diagnosed cooler. Verified all components"
type textarea "x"
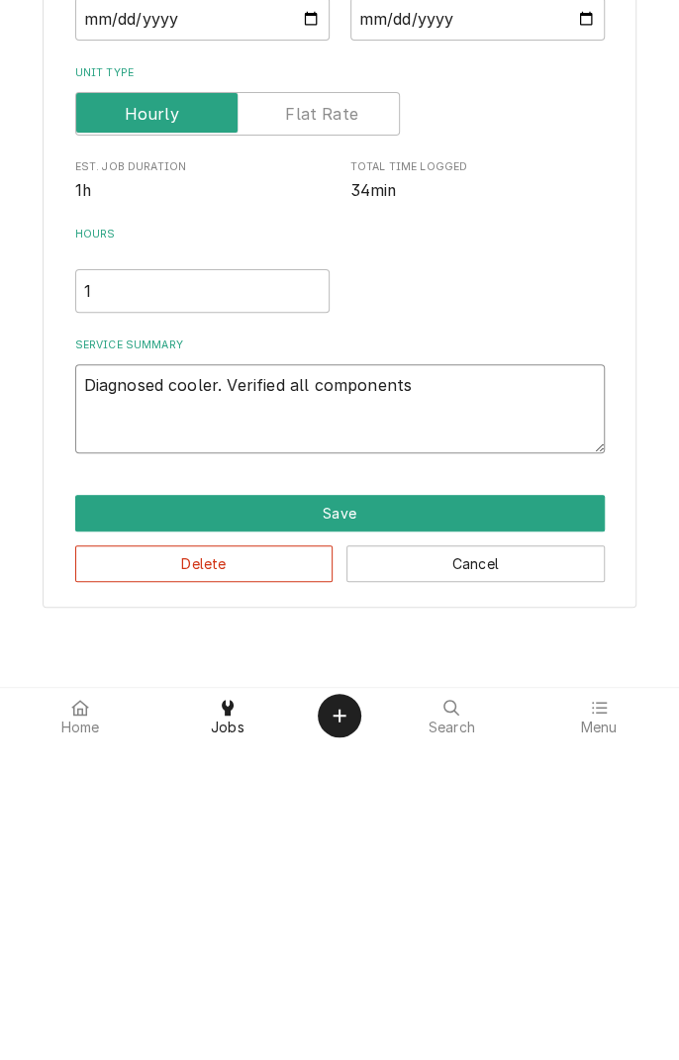
type textarea "Diagnosed cooler. Verified all components o"
type textarea "x"
type textarea "Diagnosed cooler. Verified all components op"
type textarea "x"
type textarea "Diagnosed cooler. Verified all components ope"
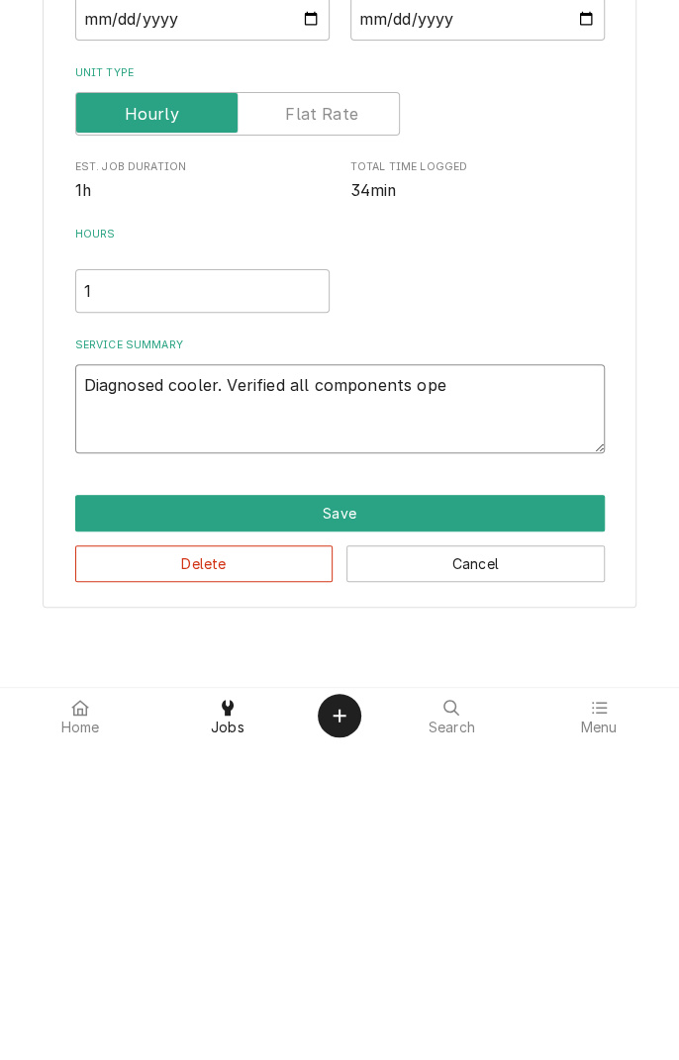
type textarea "x"
type textarea "Diagnosed cooler. Verified all components oper"
type textarea "x"
type textarea "Diagnosed cooler. Verified all components opera"
type textarea "x"
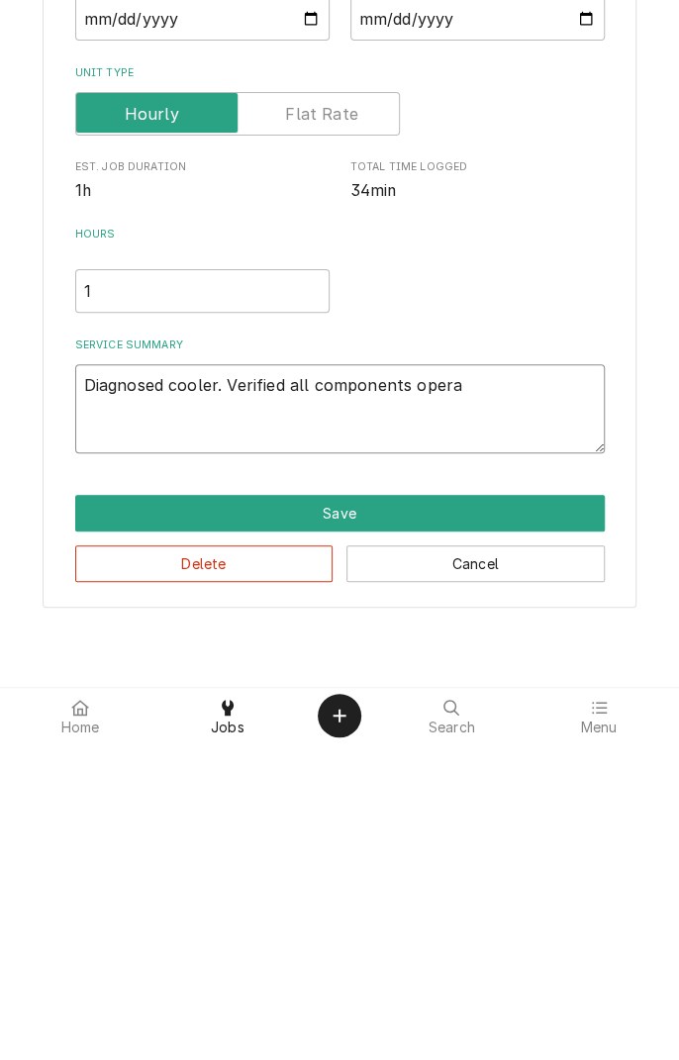
type textarea "Diagnosed cooler. Verified all components operating"
type textarea "x"
type textarea "Diagnosed cooler. Verified all components operating."
type textarea "x"
type textarea "Diagnosed cooler. Verified all components operating."
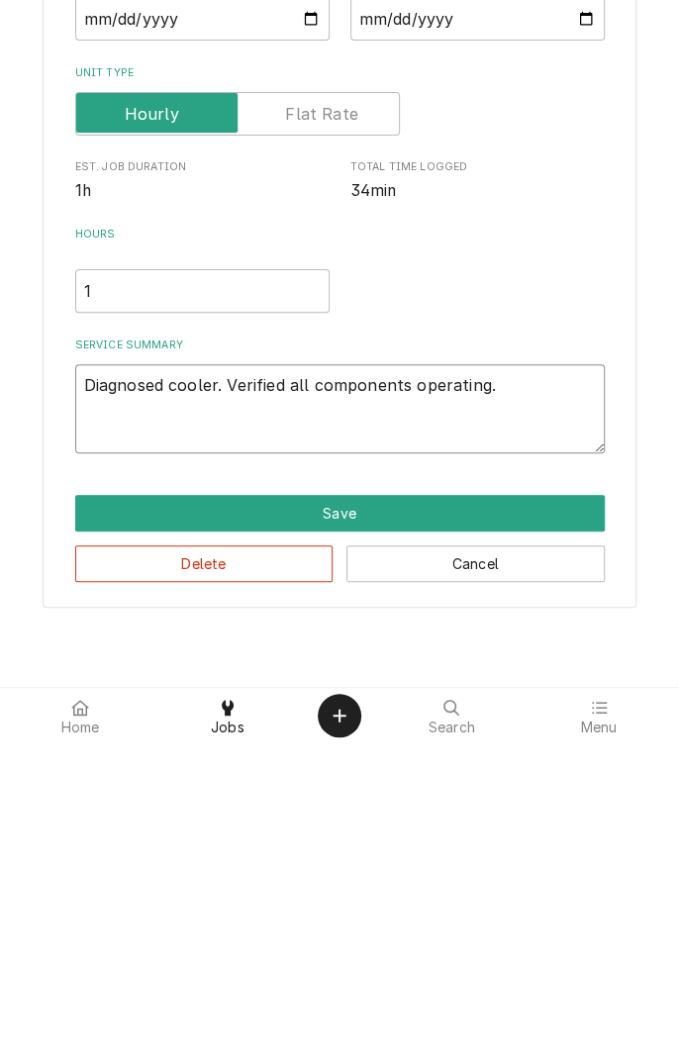
type textarea "x"
type textarea "Diagnosed cooler. Verified all components operating. R"
type textarea "x"
type textarea "Diagnosed cooler. Verified all components operating. Re"
type textarea "x"
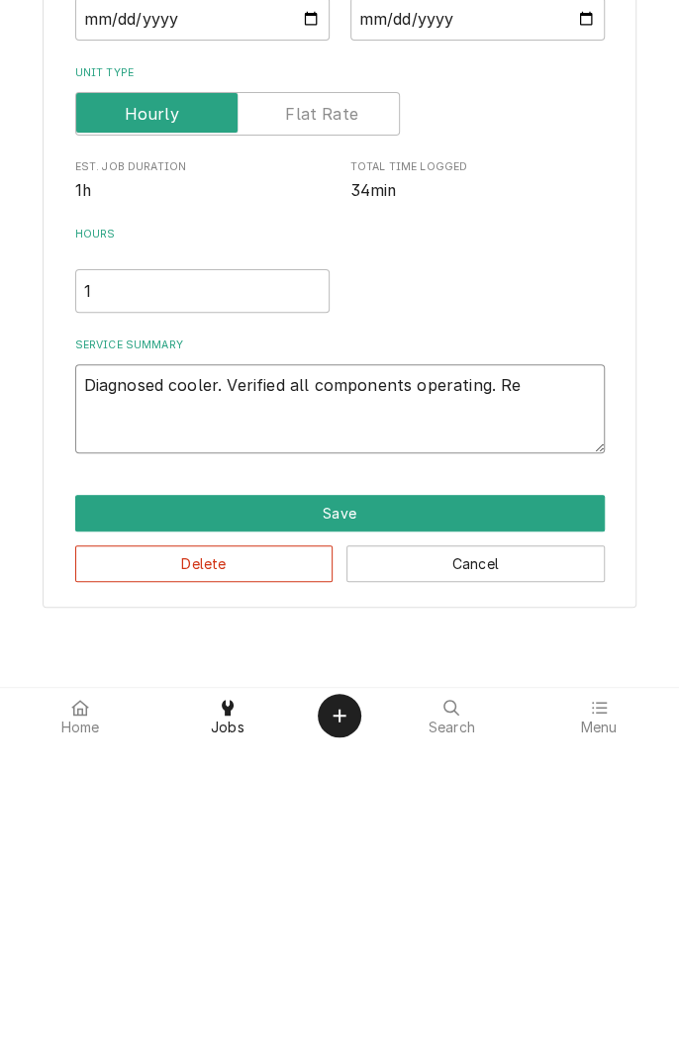
type textarea "Diagnosed cooler. Verified all components operating. Rea"
type textarea "x"
type textarea "Diagnosed cooler. Verified all components operating. Reat"
type textarea "x"
type textarea "Diagnosed cooler. Verified all components operating. Reatt"
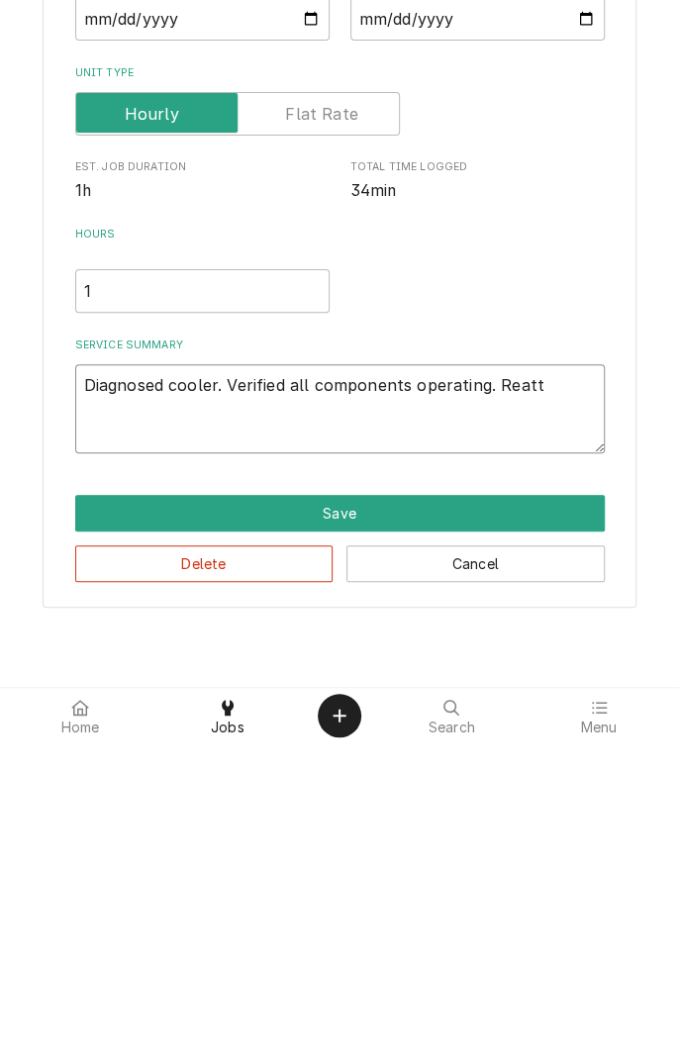
type textarea "x"
type textarea "Diagnosed cooler. Verified all components operating. Reatta"
type textarea "x"
type textarea "Diagnosed cooler. Verified all components operating. Reattac"
type textarea "x"
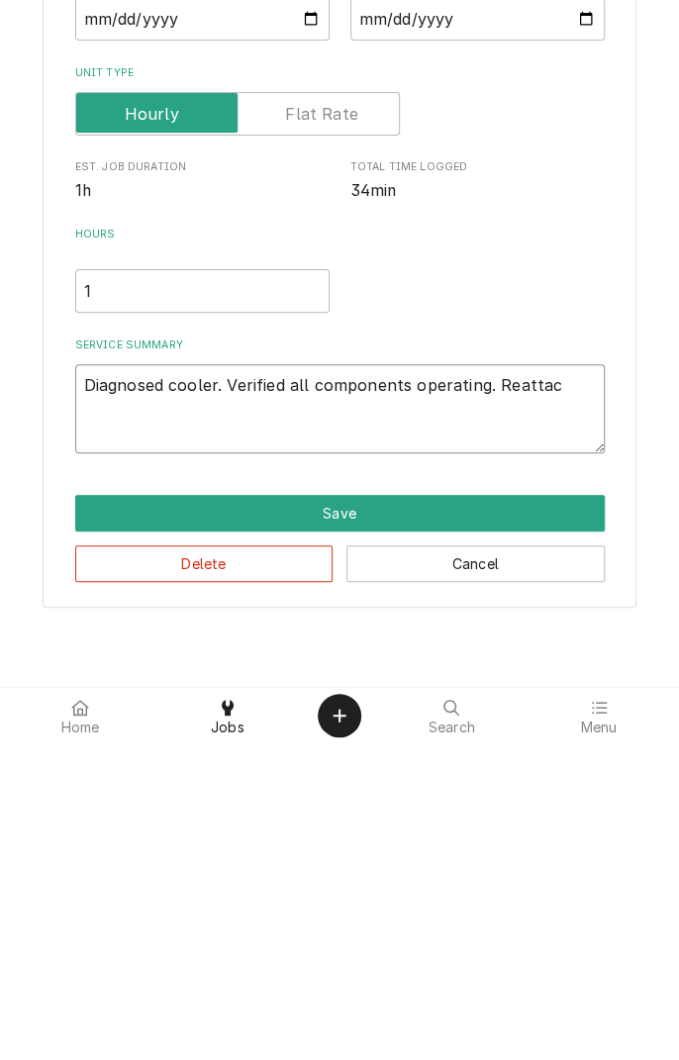
type textarea "Diagnosed cooler. Verified all components operating. Reattach"
type textarea "x"
type textarea "Diagnosed cooler. Verified all components operating. Reattache"
type textarea "x"
type textarea "Diagnosed cooler. Verified all components operating. Reattached"
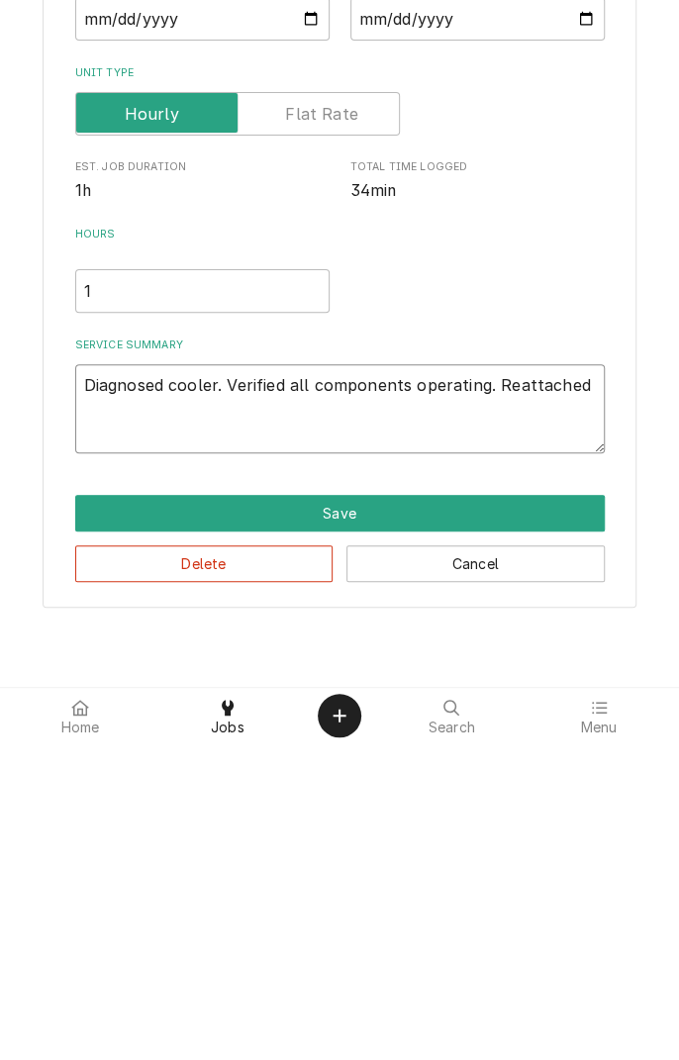
type textarea "x"
type textarea "Diagnosed cooler. Verified all components operating. Reattached"
type textarea "x"
type textarea "Diagnosed cooler. Verified all components operating. Reattached d"
type textarea "x"
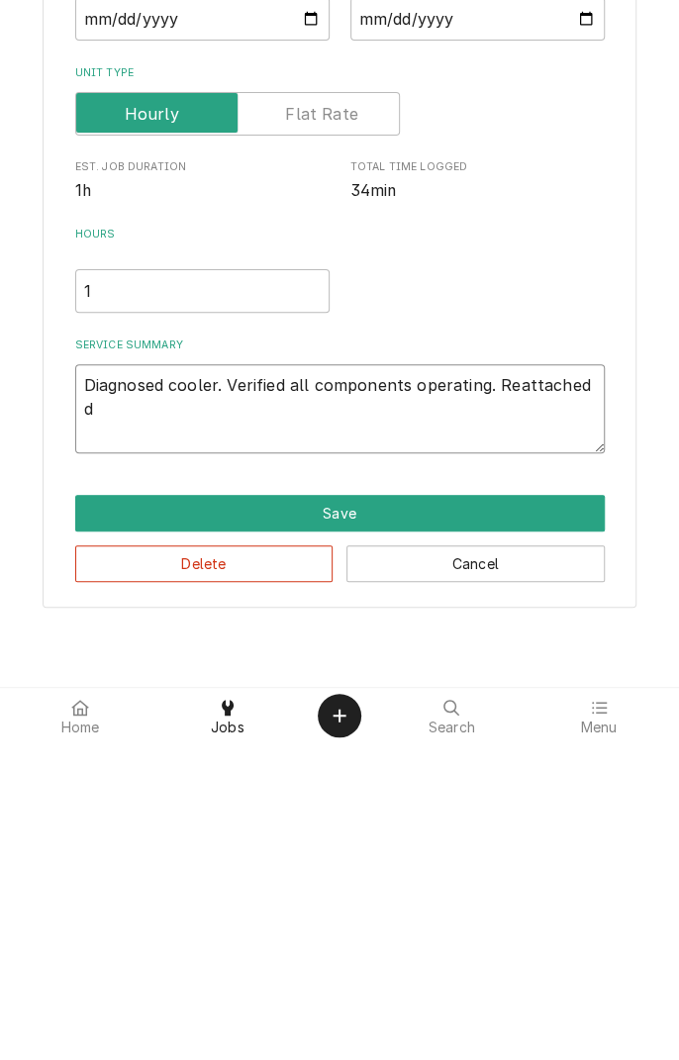
type textarea "Diagnosed cooler. Verified all components operating. Reattached dr"
type textarea "x"
type textarea "Diagnosed cooler. Verified all components operating. Reattached dra"
type textarea "x"
type textarea "Diagnosed cooler. Verified all components operating. Reattached drai"
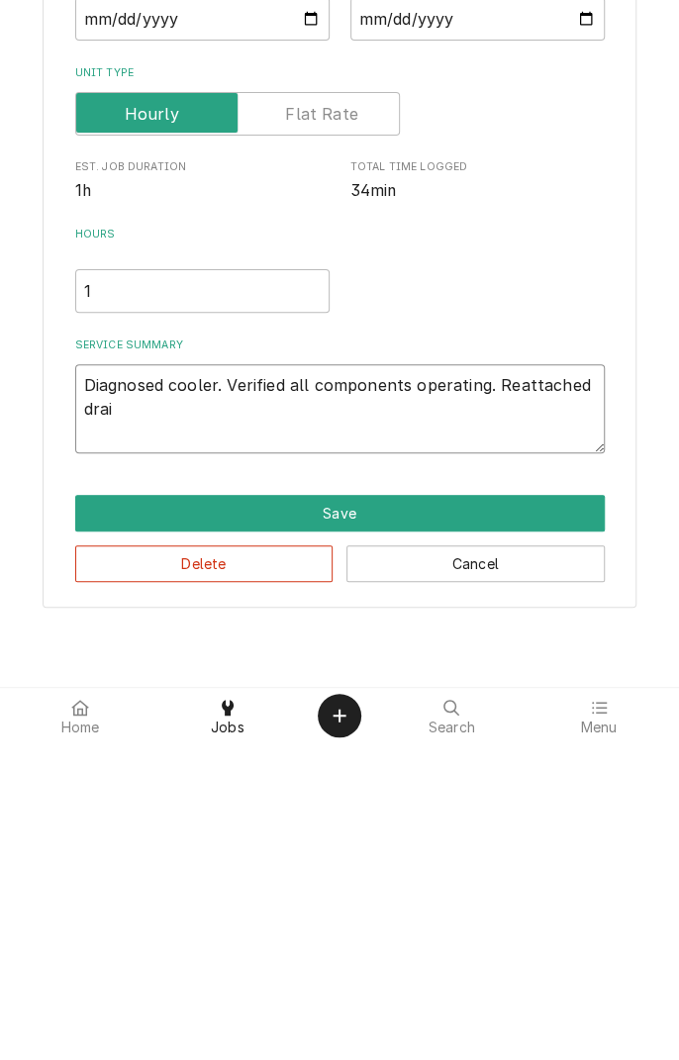
type textarea "x"
type textarea "Diagnosed cooler. Verified all components operating. Reattached drain"
type textarea "x"
type textarea "Diagnosed cooler. Verified all components operating. Reattached drain"
type textarea "x"
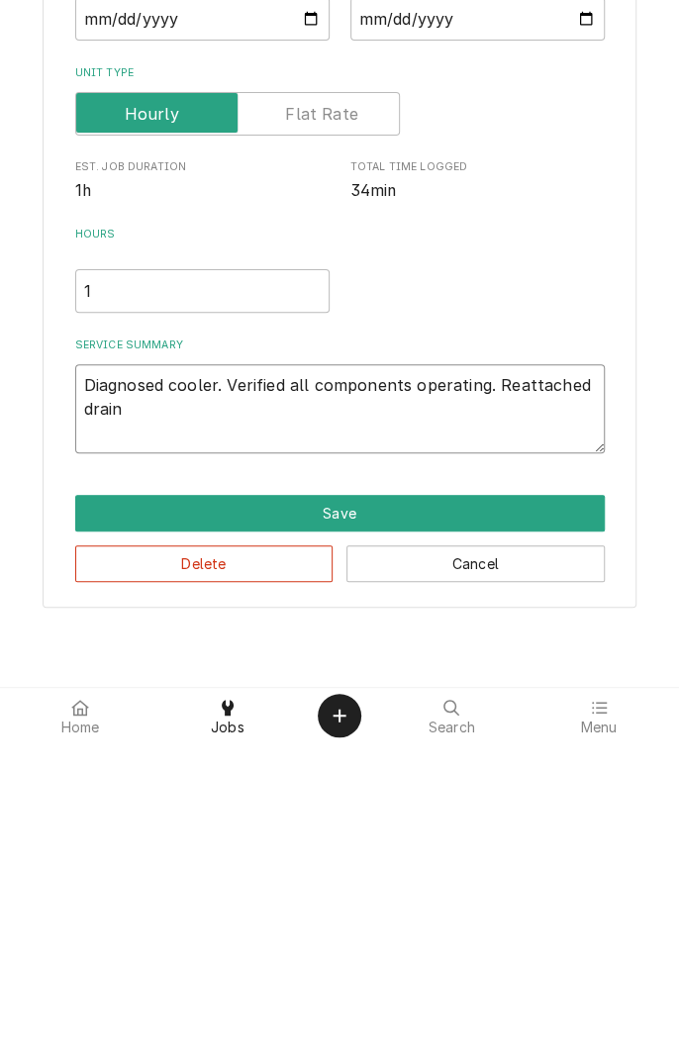
type textarea "Diagnosed cooler. Verified all components operating. Reattached drain l"
type textarea "x"
type textarea "Diagnosed cooler. Verified all components operating. Reattached drain li"
type textarea "x"
type textarea "Diagnosed cooler. Verified all components operating. Reattached drain lin"
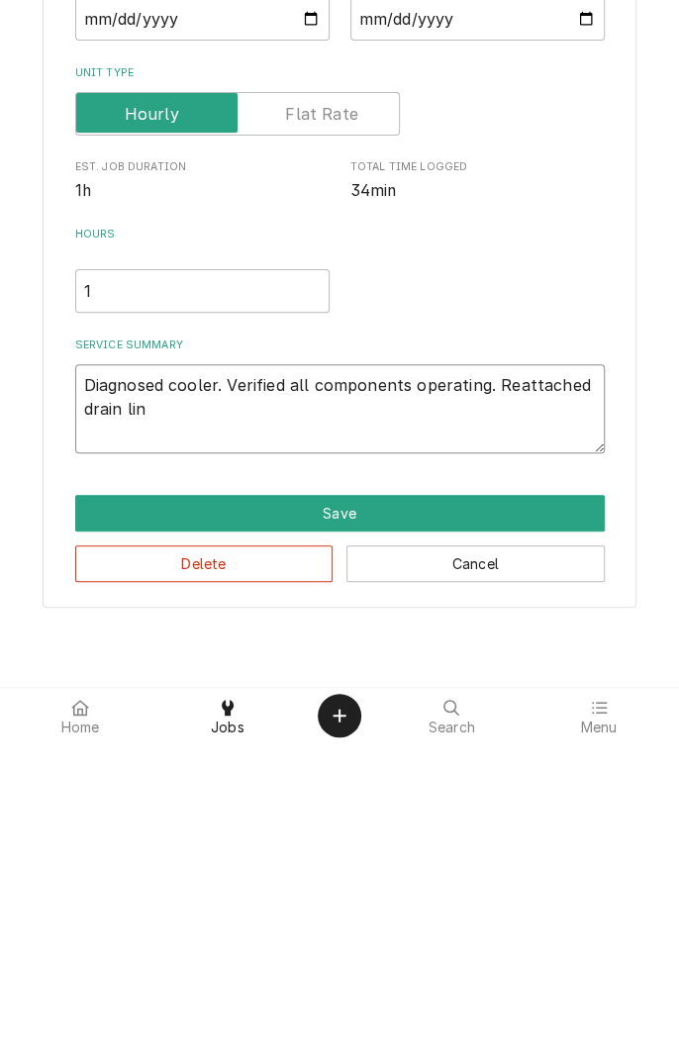
type textarea "x"
type textarea "Diagnosed cooler. Verified all components operating. Reattached drain line"
type textarea "x"
type textarea "Diagnosed cooler. Verified all components operating. Reattached drain line"
type textarea "x"
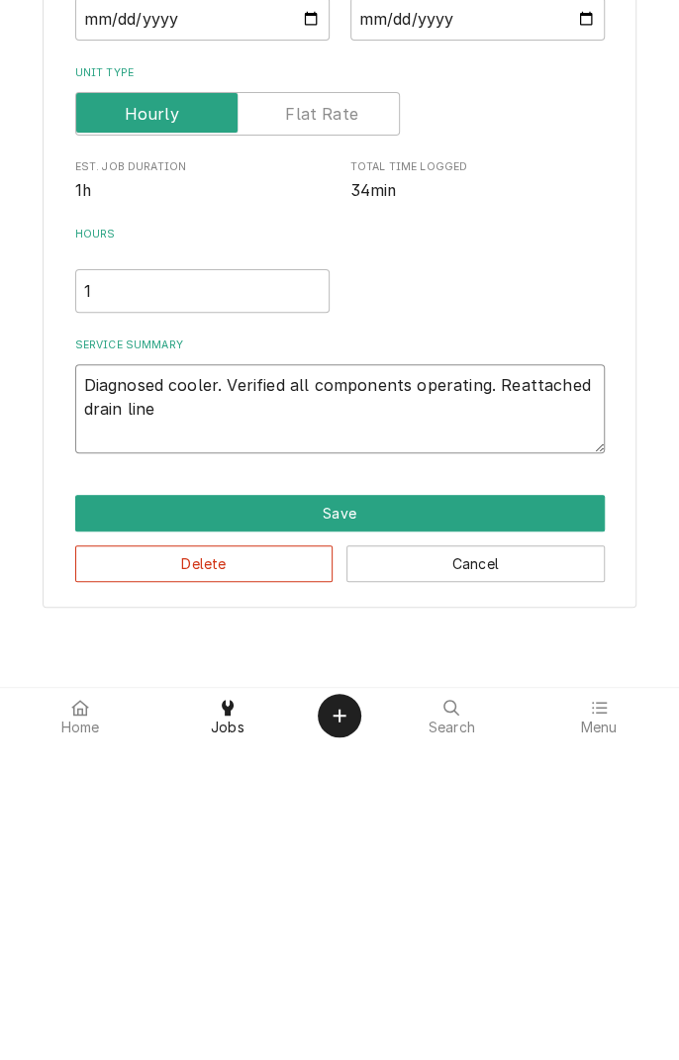
type textarea "Diagnosed cooler. Verified all components operating. Reattached drain line o"
type textarea "x"
type textarea "Diagnosed cooler. Verified all components operating. Reattached drain line ov"
type textarea "x"
type textarea "Diagnosed cooler. Verified all components operating. Reattached drain line ove"
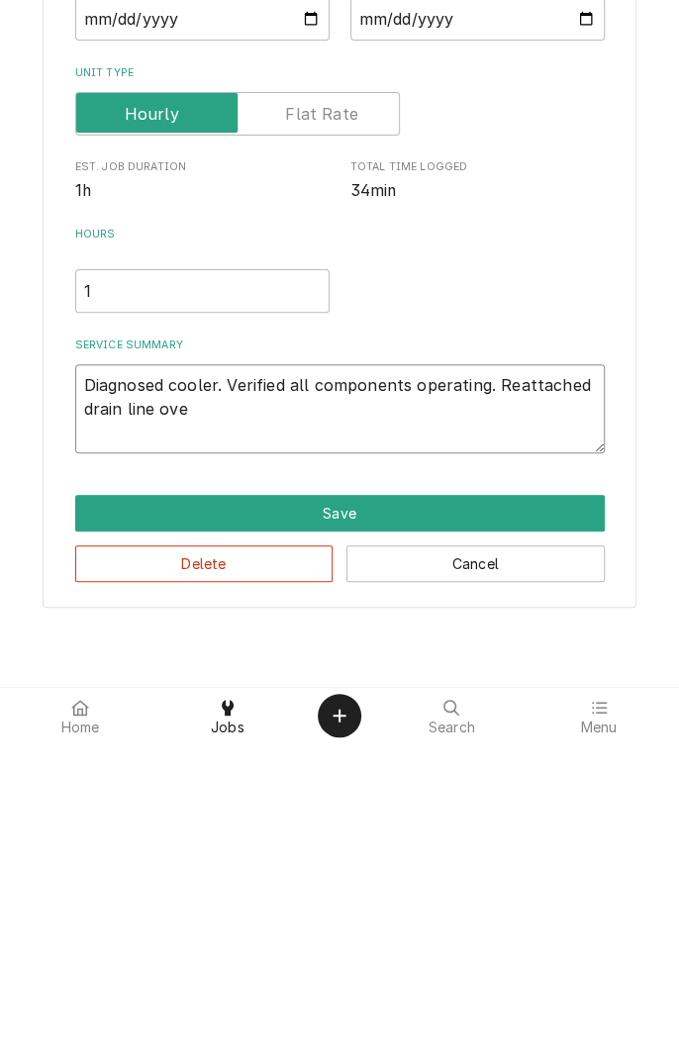
type textarea "x"
type textarea "Diagnosed cooler. Verified all components operating. Reattached drain line over"
type textarea "x"
type textarea "Diagnosed cooler. Verified all components operating. Reattached drain line over"
type textarea "x"
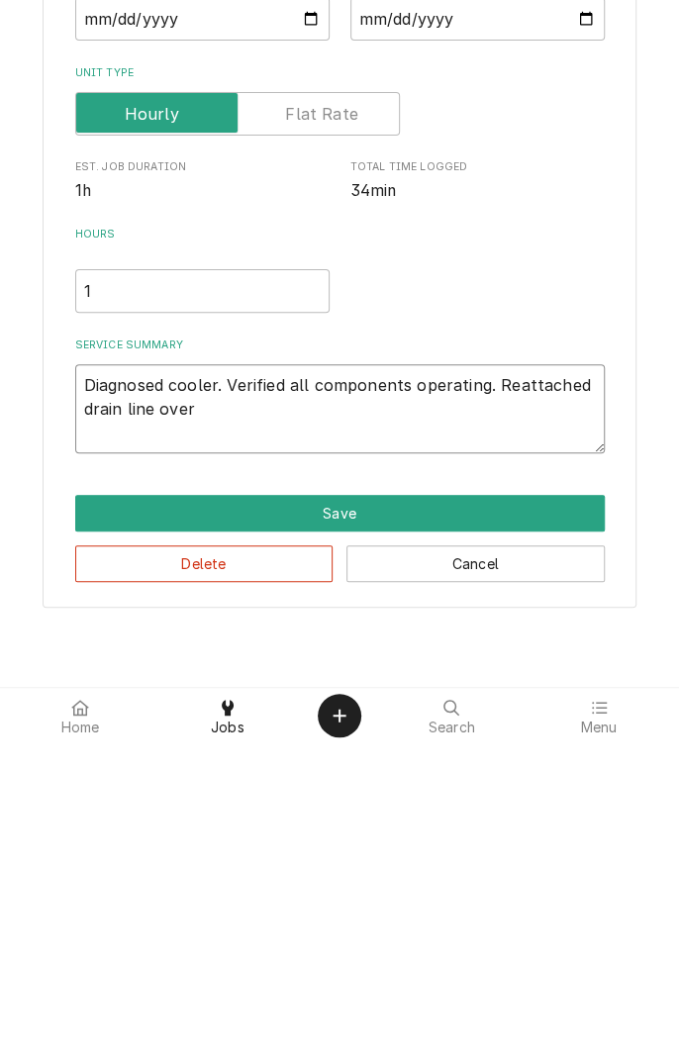
type textarea "Diagnosed cooler. Verified all components operating. Reattached drain line over…"
type textarea "x"
type textarea "Diagnosed cooler. Verified all components operating. Reattached drain line over…"
type textarea "x"
type textarea "Diagnosed cooler. Verified all components operating. Reattached drain line over…"
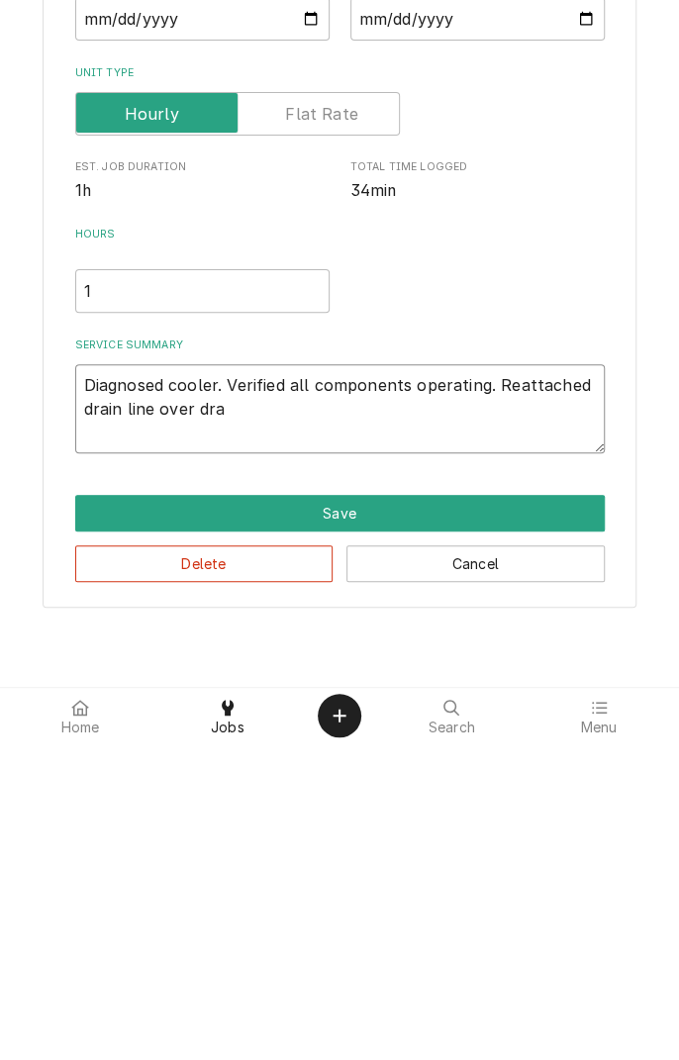
type textarea "x"
type textarea "Diagnosed cooler. Verified all components operating. Reattached drain line over…"
type textarea "x"
type textarea "Diagnosed cooler. Verified all components operating. Reattached drain line over…"
type textarea "x"
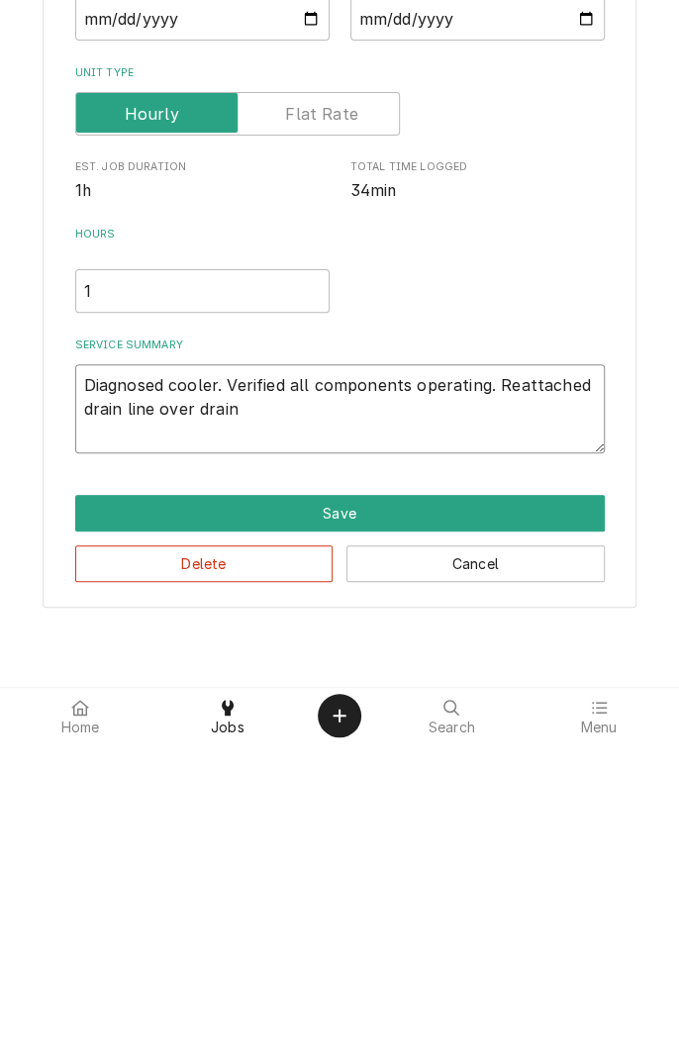
type textarea "Diagnosed cooler. Verified all components operating. Reattached drain line over…"
type textarea "x"
type textarea "Diagnosed cooler. Verified all components operating. Reattached drain line over…"
type textarea "x"
type textarea "Diagnosed cooler. Verified all components operating. Reattached drain line over…"
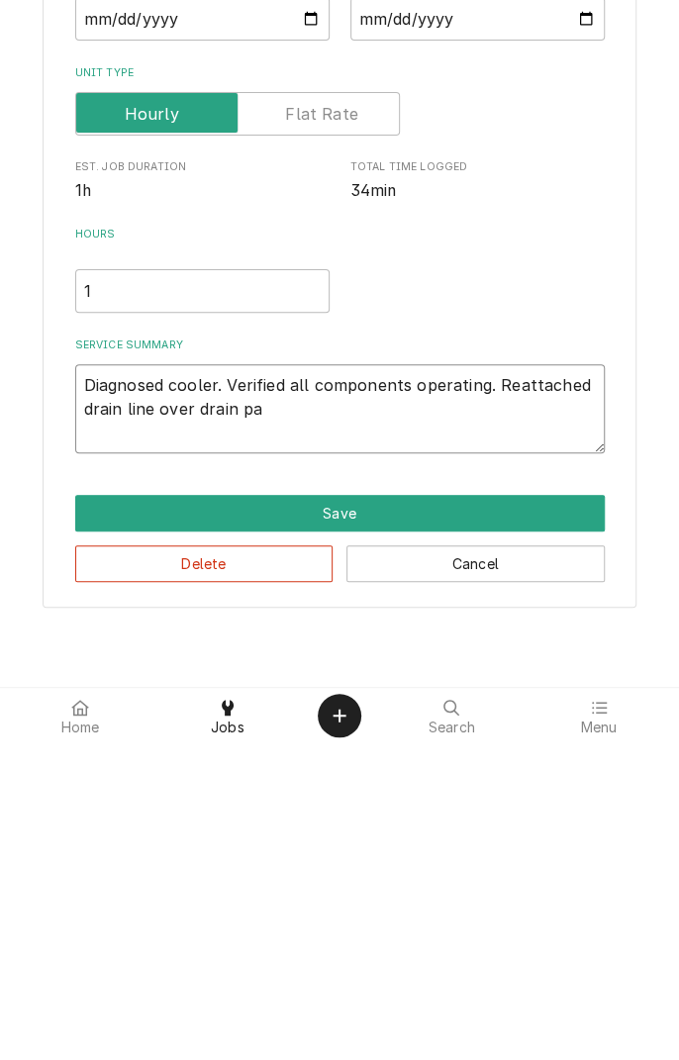
type textarea "x"
type textarea "Diagnosed cooler. Verified all components operating. Reattached drain line over…"
type textarea "x"
type textarea "Diagnosed cooler. Verified all components operating. Reattached drain line over…"
type textarea "x"
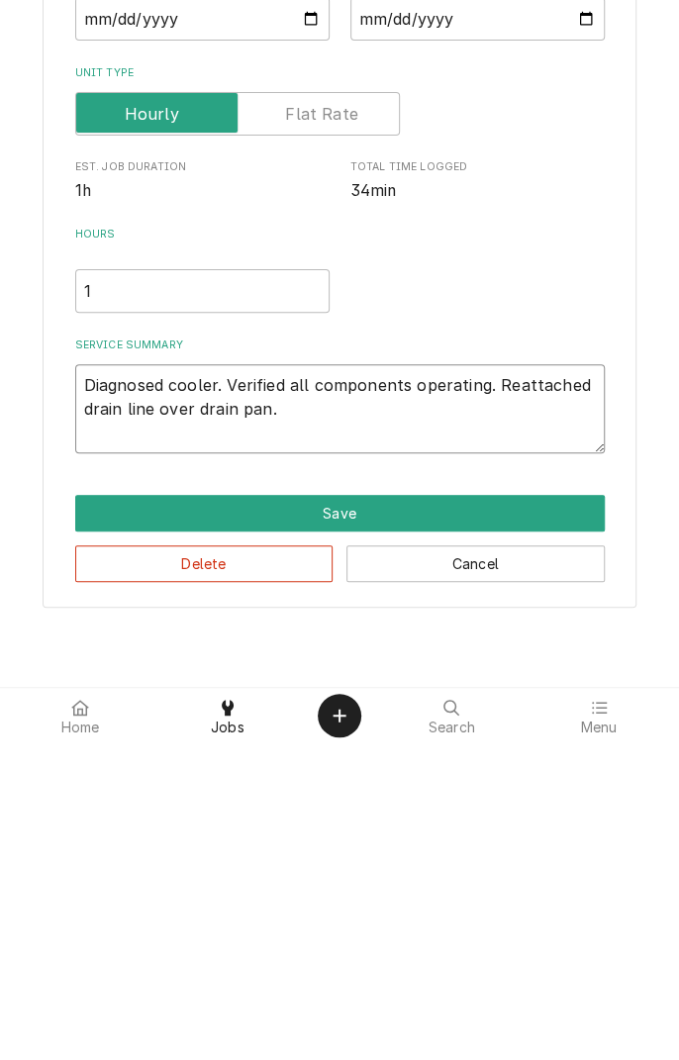
type textarea "Diagnosed cooler. Verified all components operating. Reattached drain line over…"
type textarea "x"
type textarea "Diagnosed cooler. Verified all components operating. Reattached drain line over…"
type textarea "x"
type textarea "Diagnosed cooler. Verified all components operating. Reattached drain line over…"
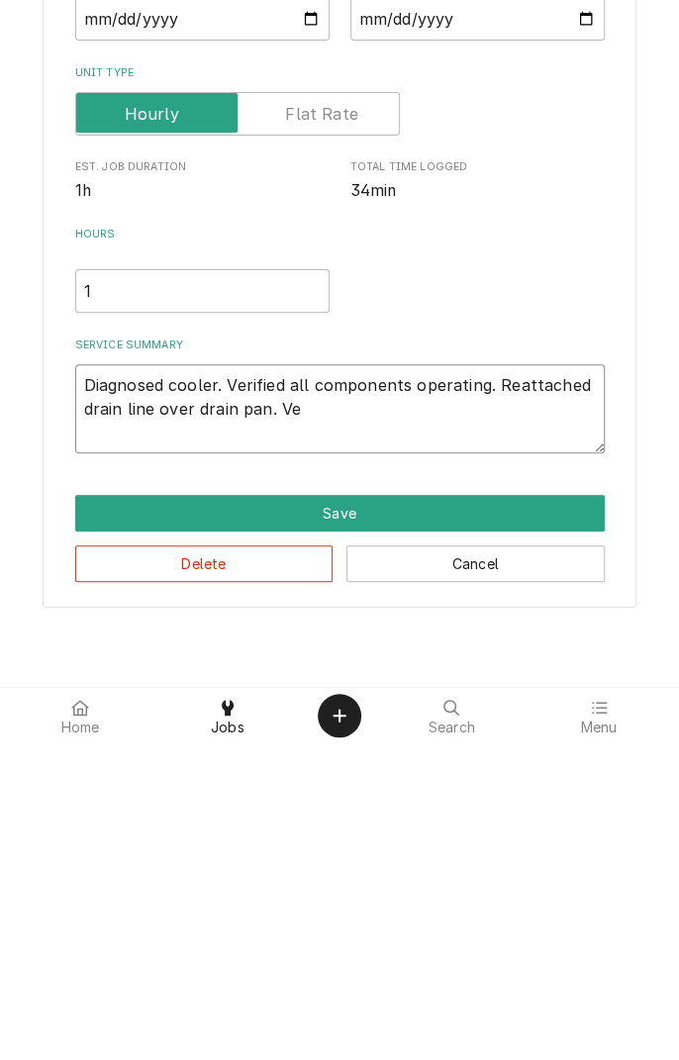
type textarea "x"
type textarea "Diagnosed cooler. Verified all components operating. Reattached drain line over…"
type textarea "x"
type textarea "Diagnosed cooler. Verified all components operating. Reattached drain line over…"
type textarea "x"
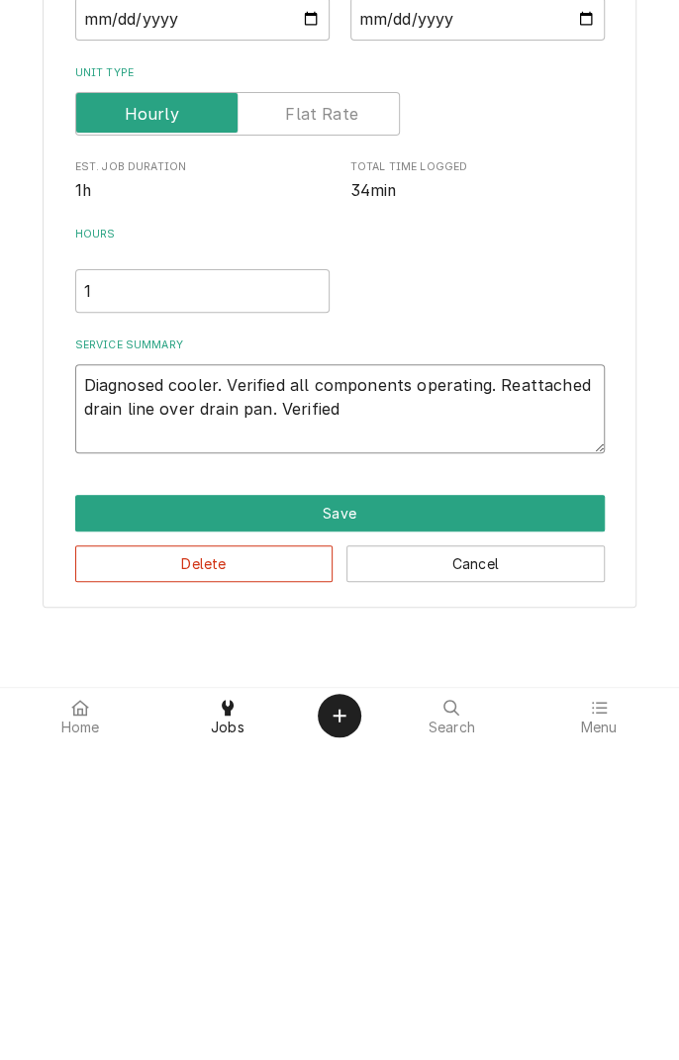
type textarea "Diagnosed cooler. Verified all components operating. Reattached drain line over…"
type textarea "x"
type textarea "Diagnosed cooler. Verified all components operating. Reattached drain line over…"
type textarea "x"
type textarea "Diagnosed cooler. Verified all components operating. Reattached drain line over…"
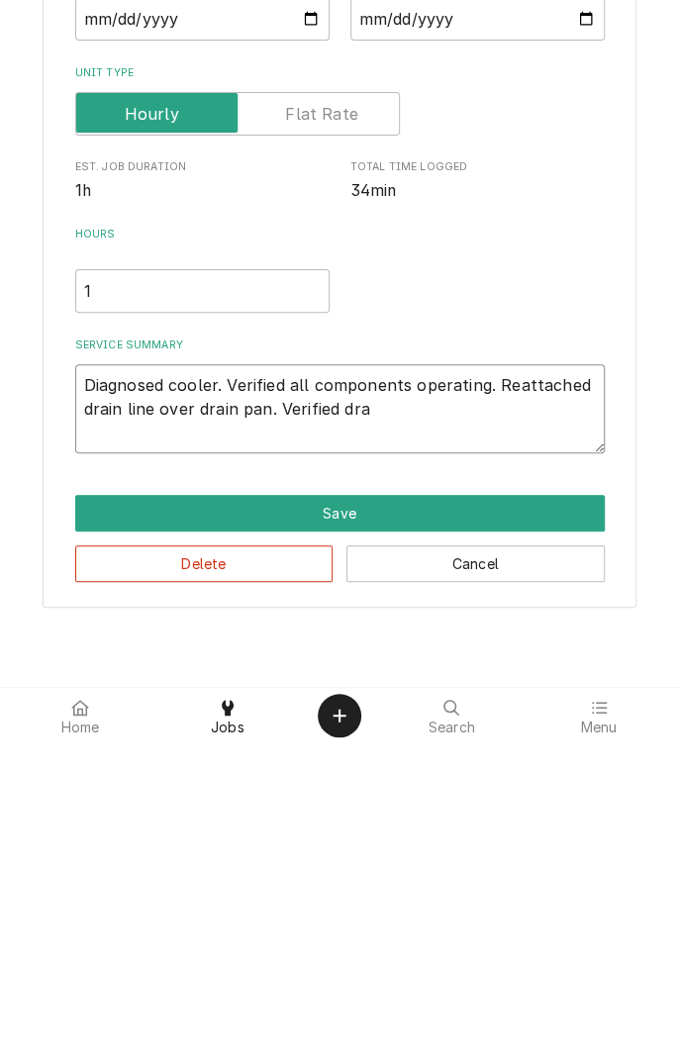
type textarea "x"
type textarea "Diagnosed cooler. Verified all components operating. Reattached drain line over…"
type textarea "x"
type textarea "Diagnosed cooler. Verified all components operating. Reattached drain line over…"
type textarea "x"
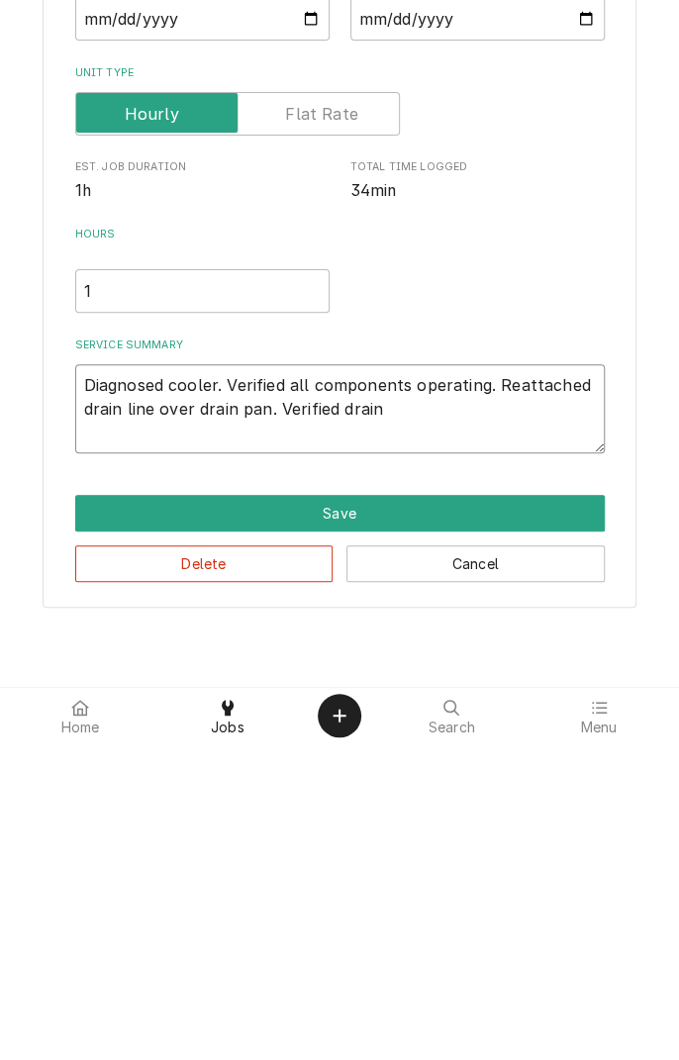
type textarea "Diagnosed cooler. Verified all components operating. Reattached drain line over…"
type textarea "x"
type textarea "Diagnosed cooler. Verified all components operating. Reattached drain line over…"
type textarea "x"
type textarea "Diagnosed cooler. Verified all components operating. Reattached drain line over…"
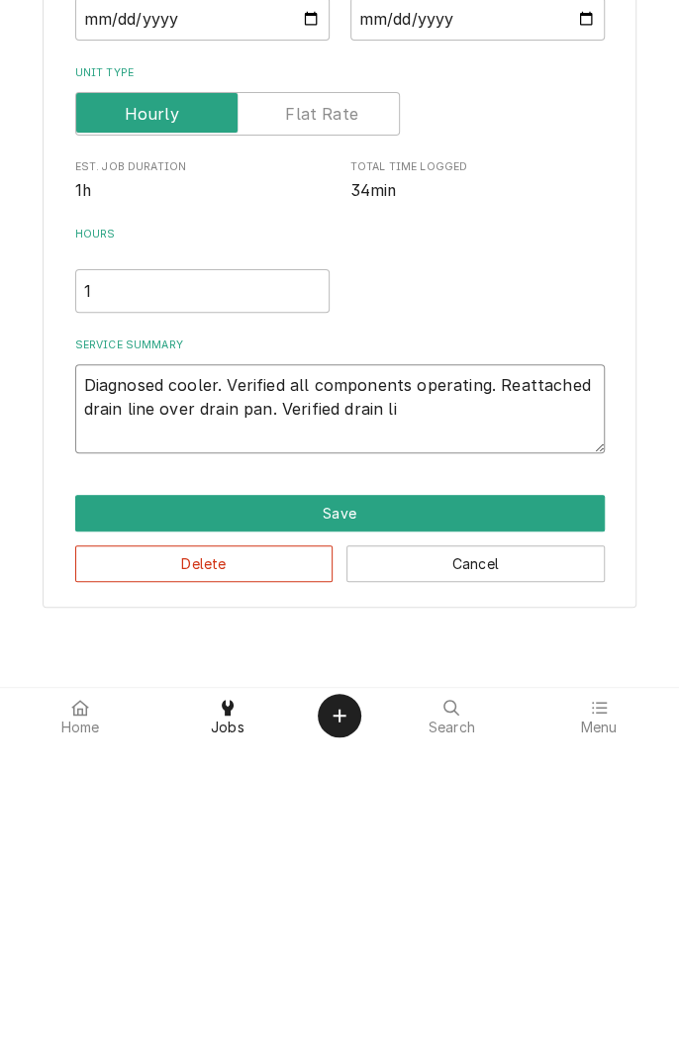
type textarea "x"
type textarea "Diagnosed cooler. Verified all components operating. Reattached drain line over…"
type textarea "x"
type textarea "Diagnosed cooler. Verified all components operating. Reattached drain line over…"
type textarea "x"
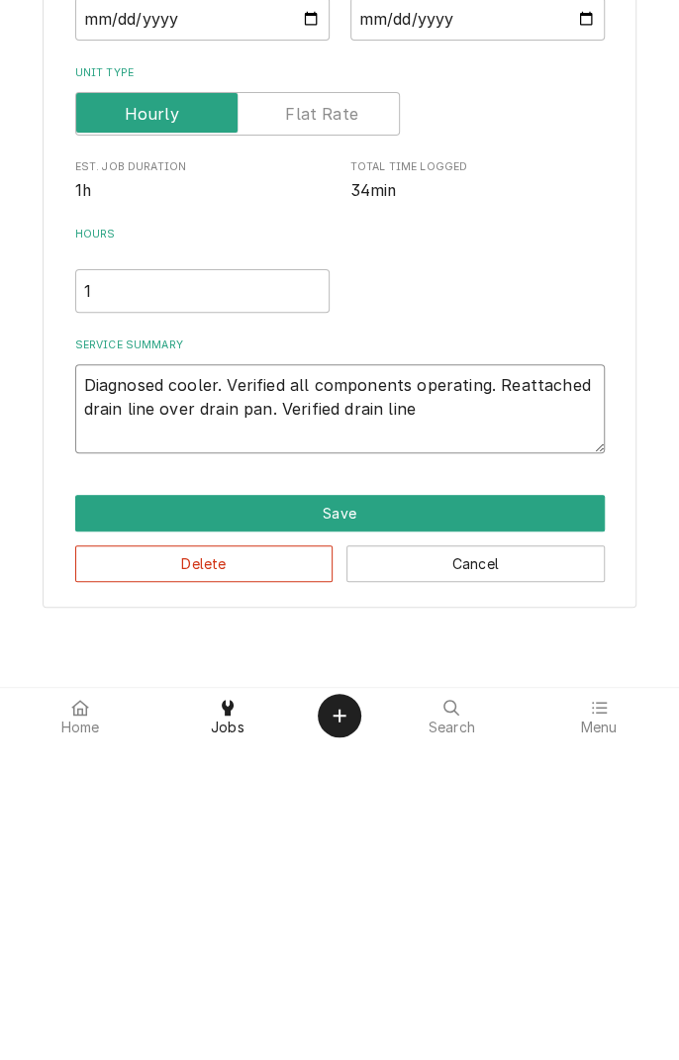
type textarea "Diagnosed cooler. Verified all components operating. Reattached drain line over…"
type textarea "x"
type textarea "Diagnosed cooler. Verified all components operating. Reattached drain line over…"
type textarea "x"
type textarea "Diagnosed cooler. Verified all components operating. Reattached drain line over…"
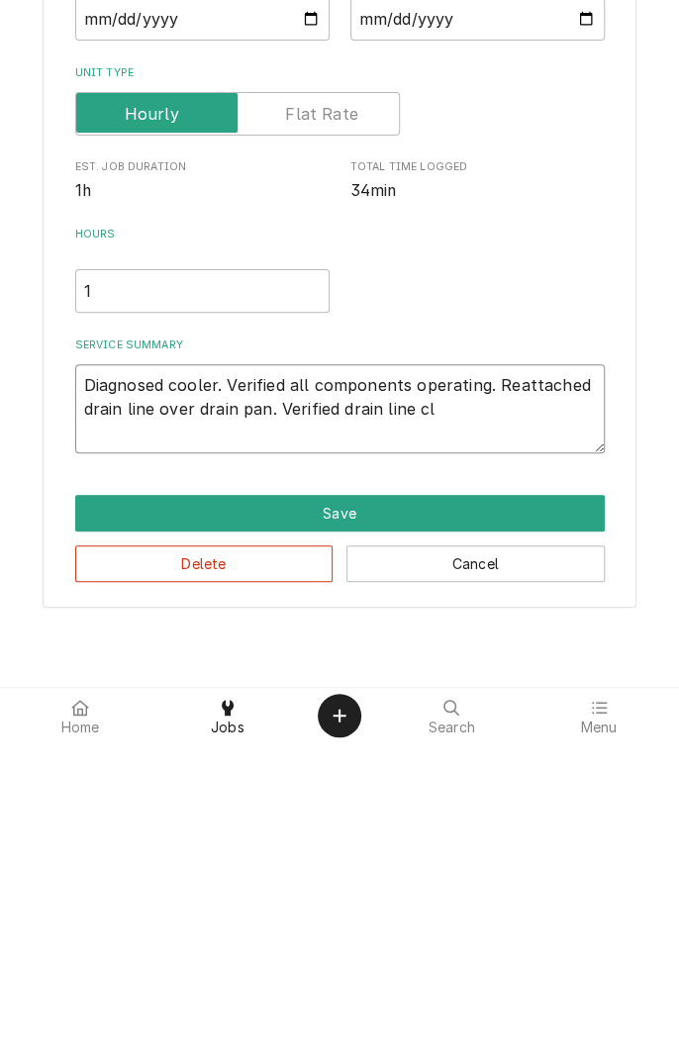
type textarea "x"
type textarea "Diagnosed cooler. Verified all components operating. Reattached drain line over…"
type textarea "x"
type textarea "Diagnosed cooler. Verified all components operating. Reattached drain line over…"
type textarea "x"
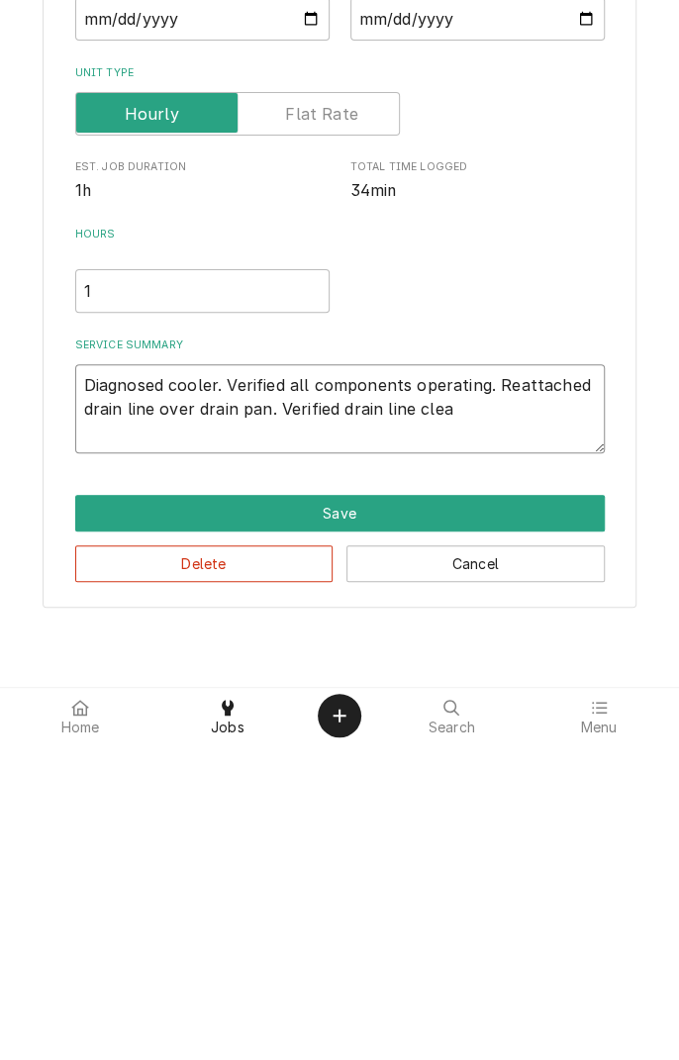
type textarea "Diagnosed cooler. Verified all components operating. Reattached drain line over…"
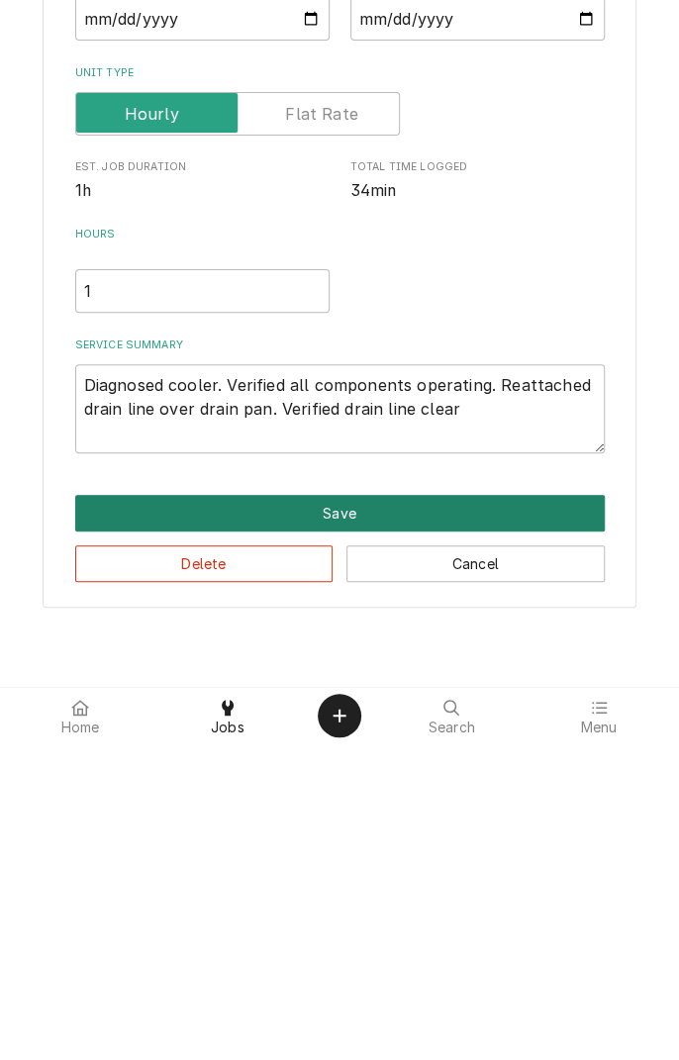
click at [393, 833] on button "Save" at bounding box center [340, 830] width 530 height 37
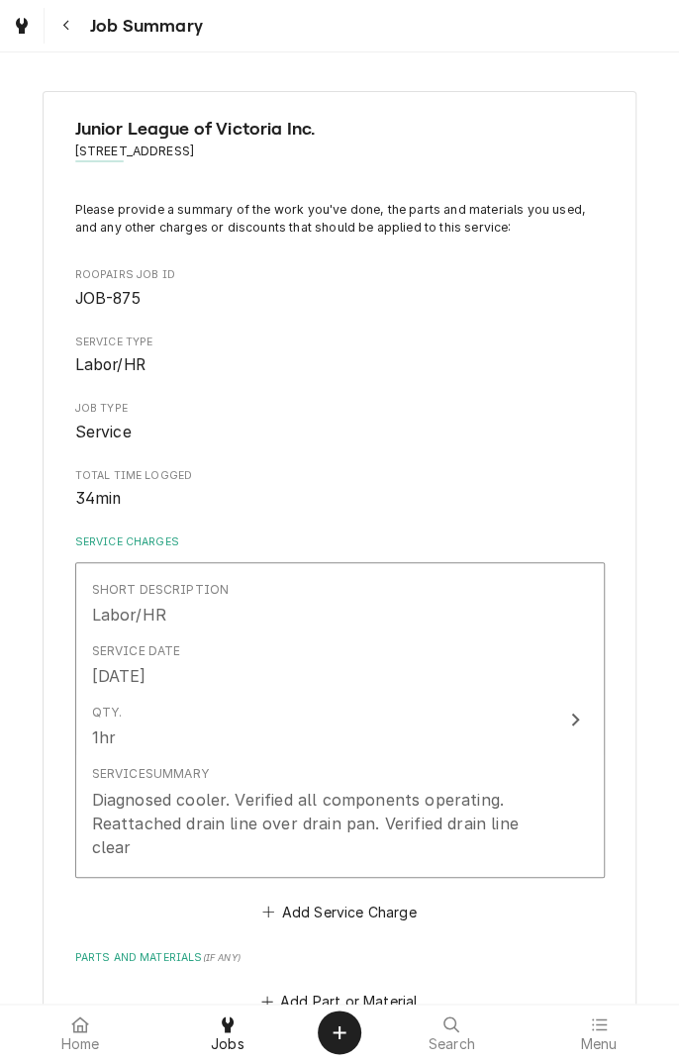
scroll to position [391, 0]
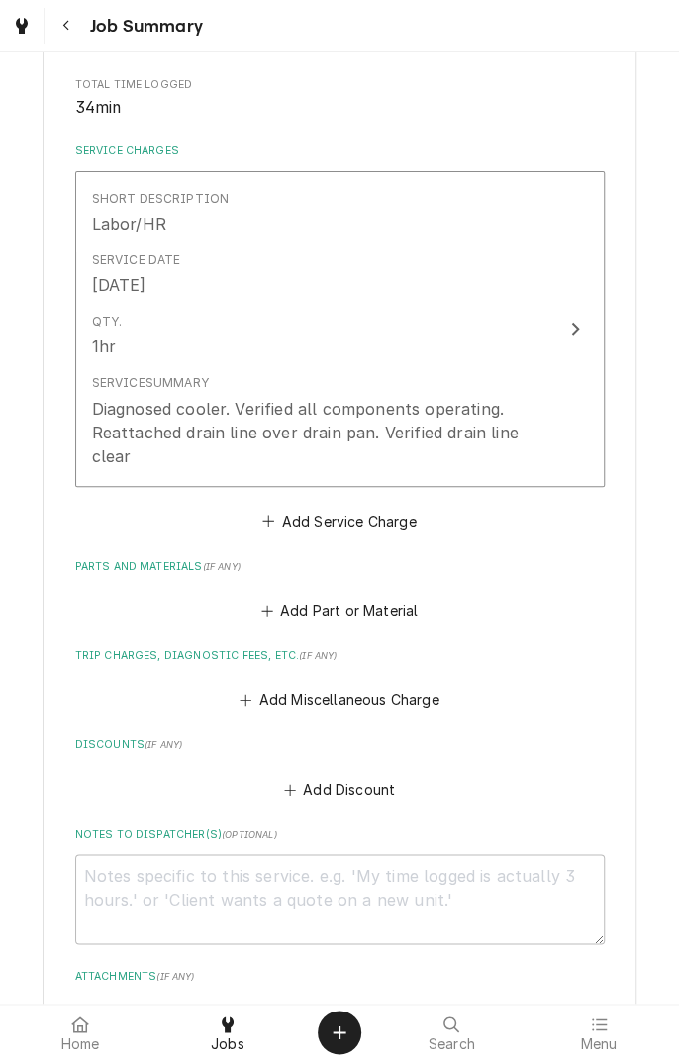
click at [371, 705] on button "Add Miscellaneous Charge" at bounding box center [340, 700] width 206 height 28
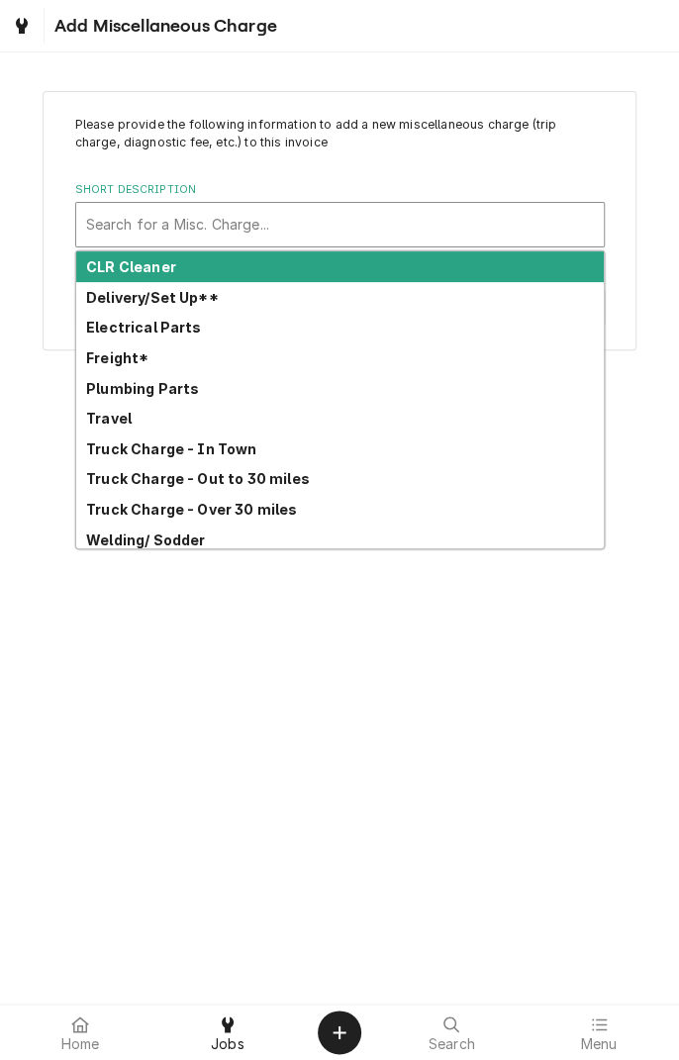
click at [214, 453] on strong "Truck Charge - In Town" at bounding box center [171, 449] width 171 height 17
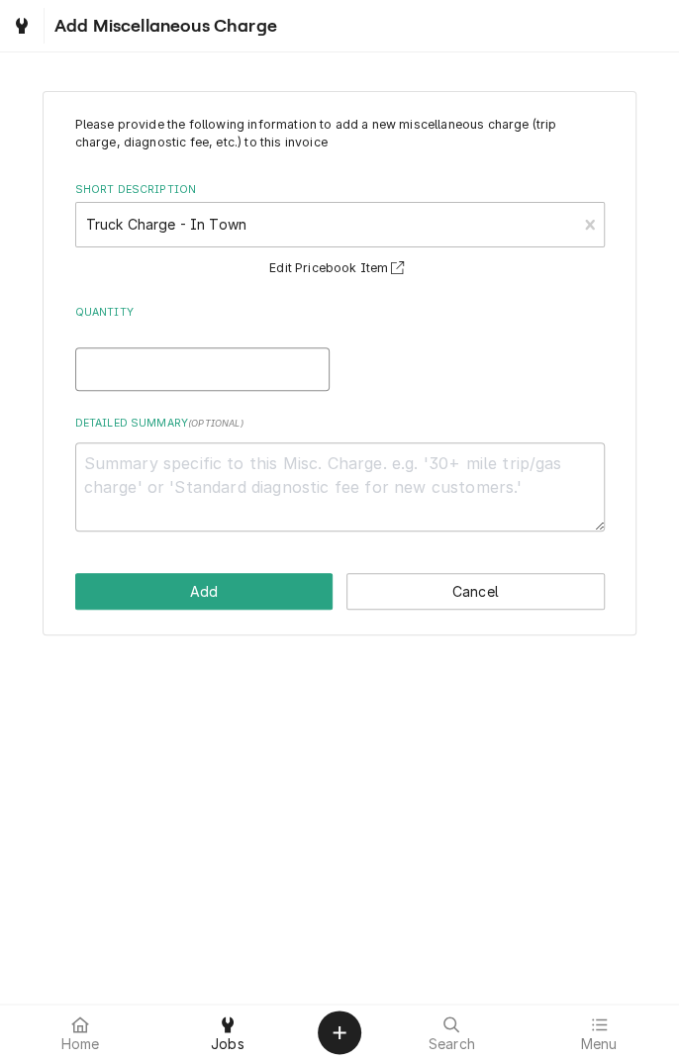
click at [220, 374] on input "Quantity" at bounding box center [202, 370] width 254 height 44
type textarea "x"
type input "1"
type textarea "x"
type input "1"
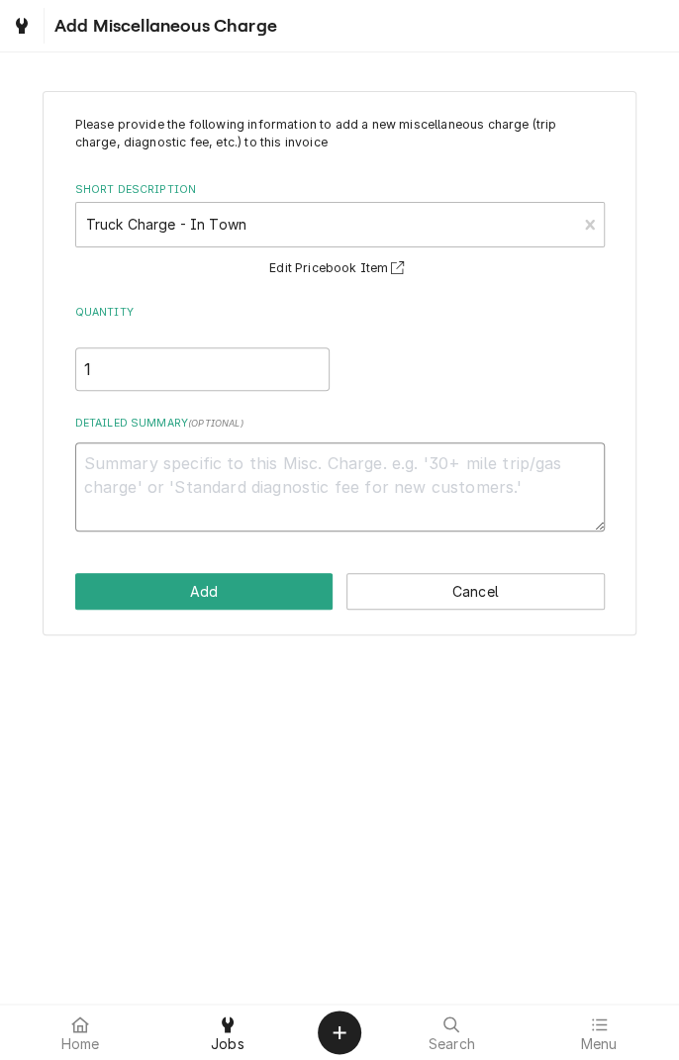
click at [398, 464] on textarea "Detailed Summary ( optional )" at bounding box center [340, 487] width 530 height 89
type textarea "x"
type textarea "T"
type textarea "x"
type textarea "Tr"
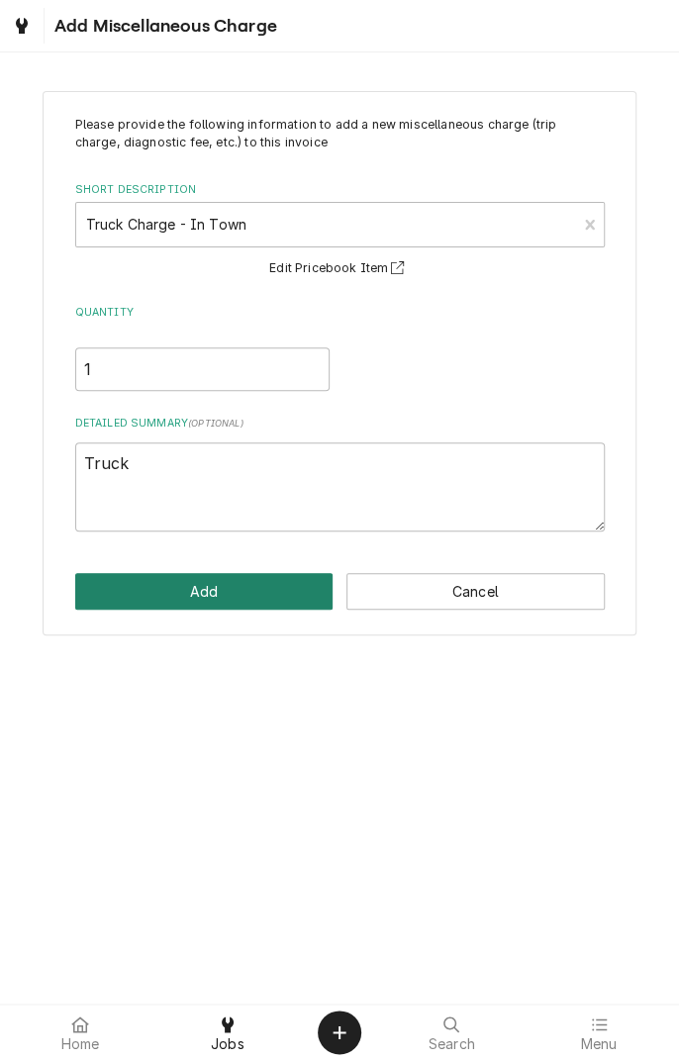
click at [244, 578] on button "Add" at bounding box center [204, 591] width 258 height 37
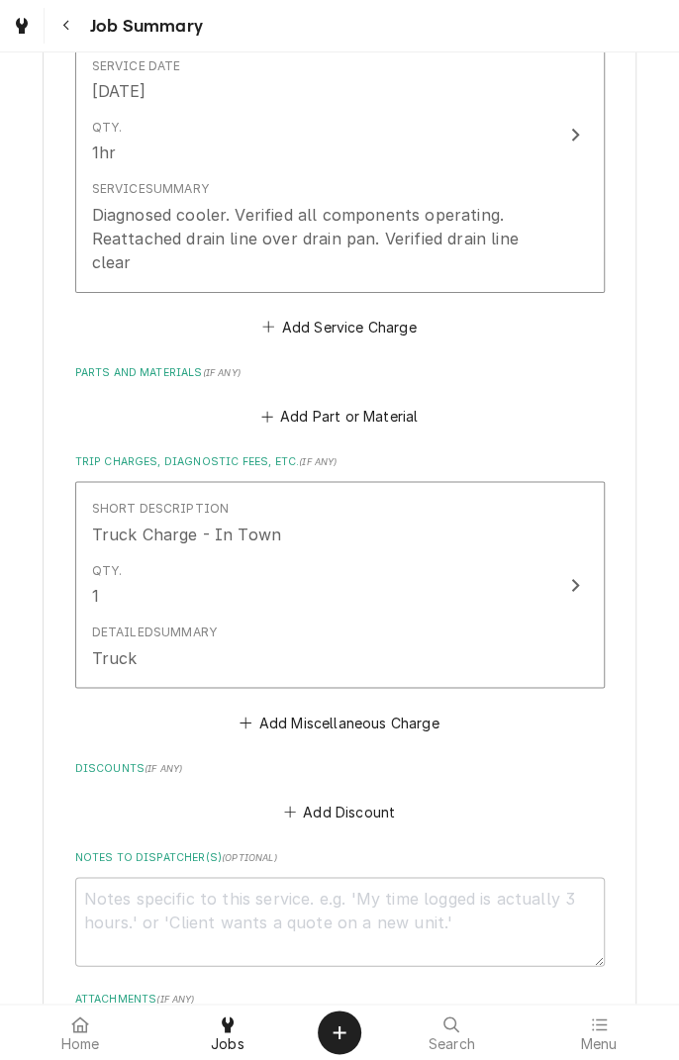
scroll to position [943, 0]
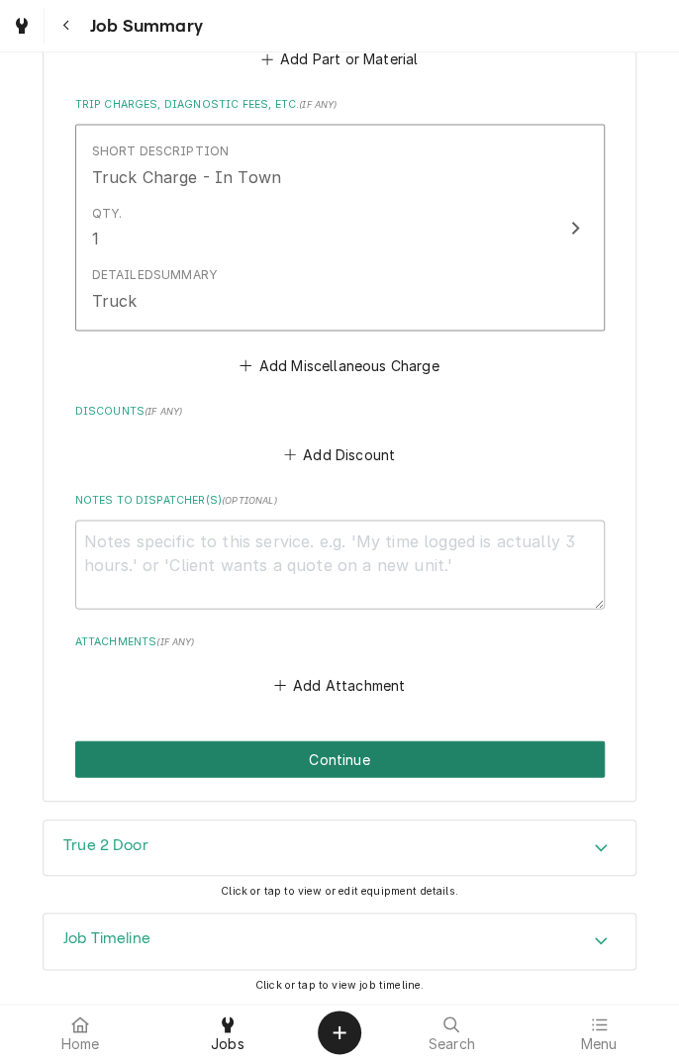
click at [428, 760] on button "Continue" at bounding box center [340, 759] width 530 height 37
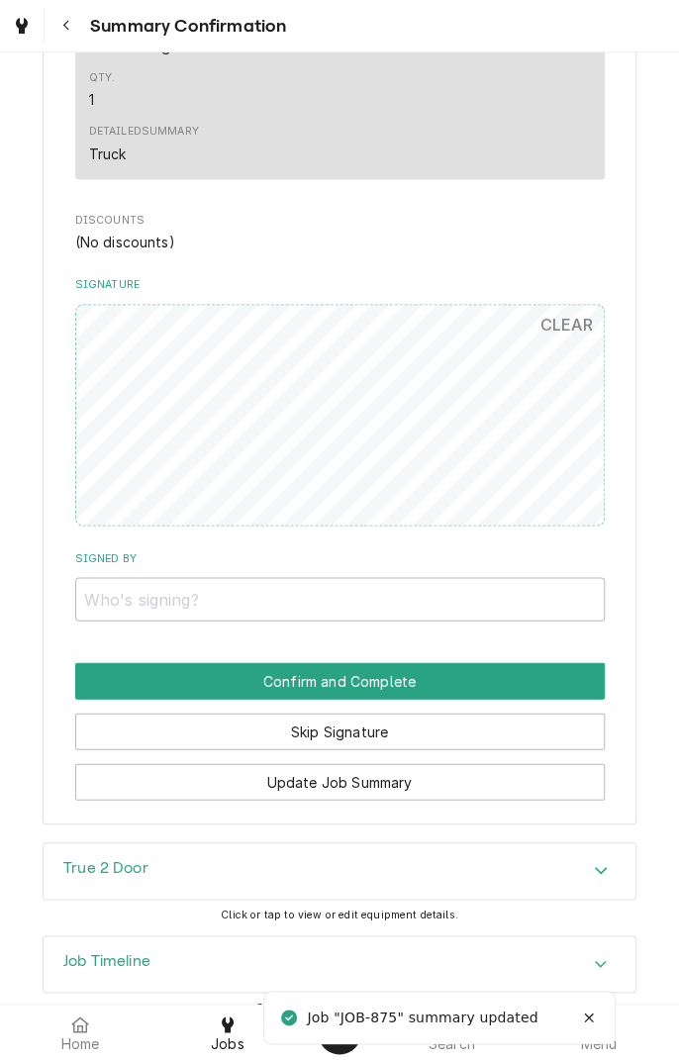
scroll to position [947, 0]
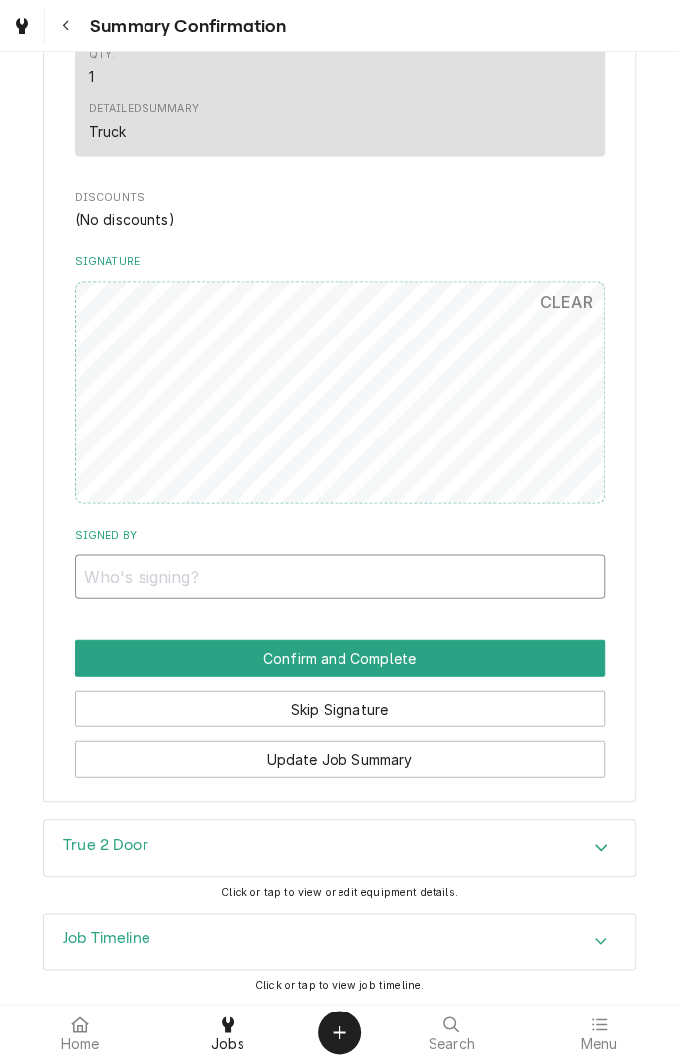
click at [469, 572] on input "Signed By" at bounding box center [340, 576] width 530 height 44
type input "Lisa kainer"
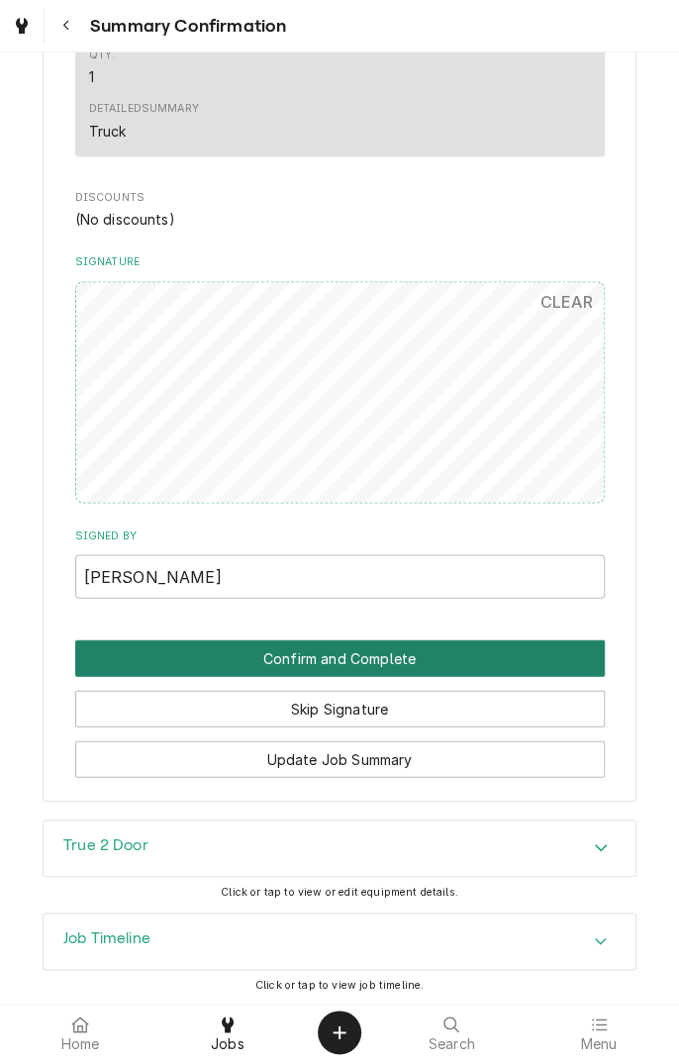
click at [477, 661] on button "Confirm and Complete" at bounding box center [340, 658] width 530 height 37
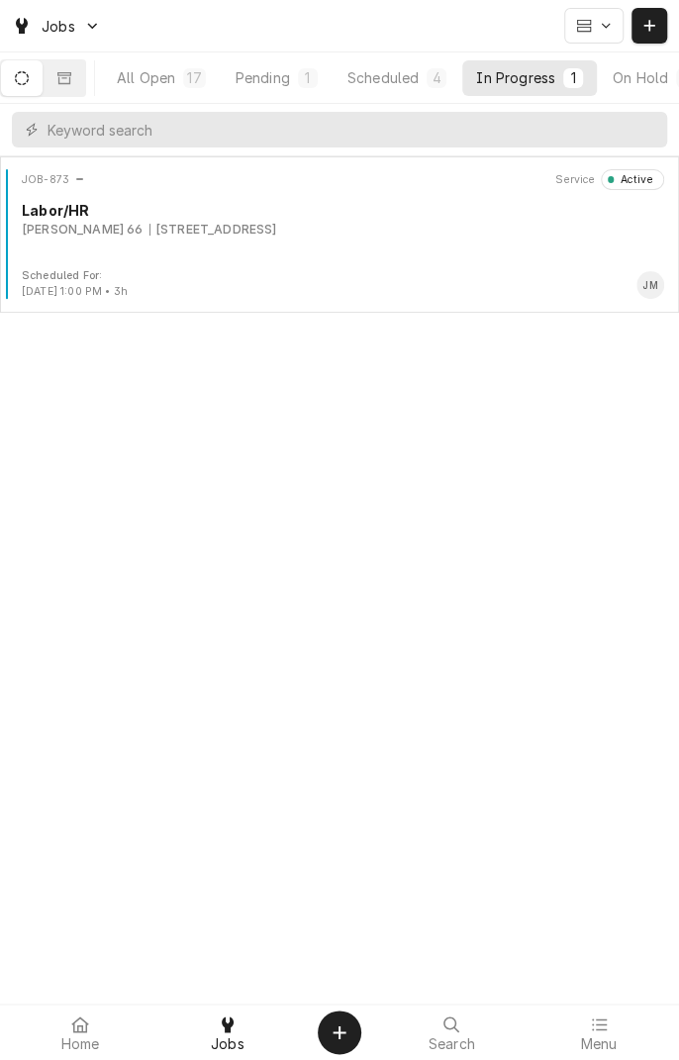
click at [408, 75] on div "Scheduled" at bounding box center [383, 77] width 71 height 21
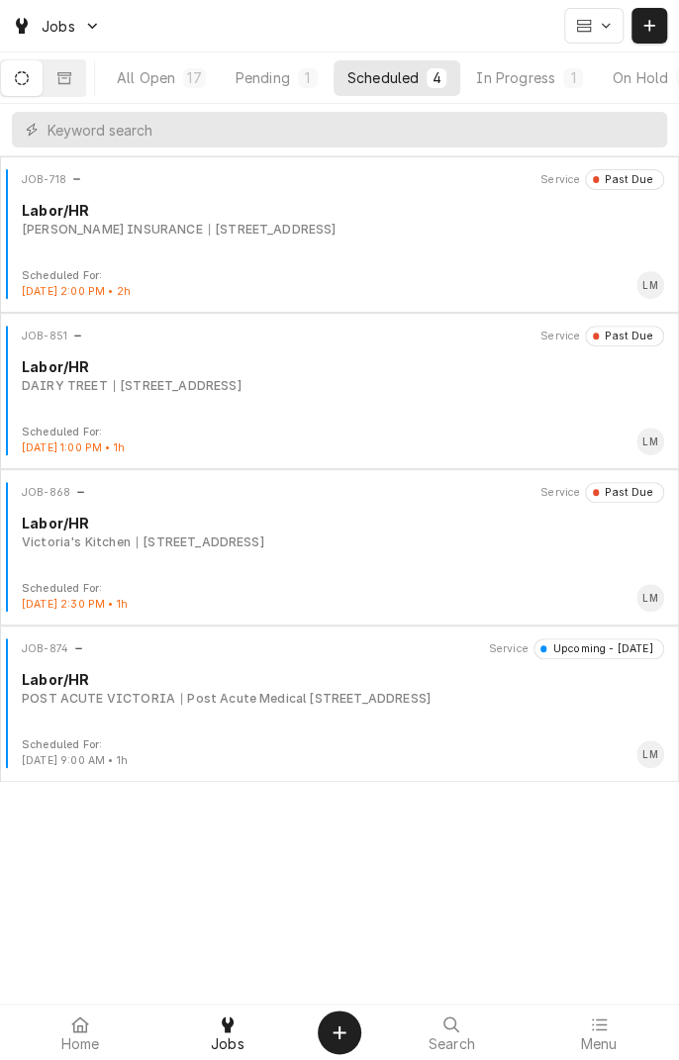
click at [305, 683] on div "Labor/HR" at bounding box center [343, 679] width 643 height 21
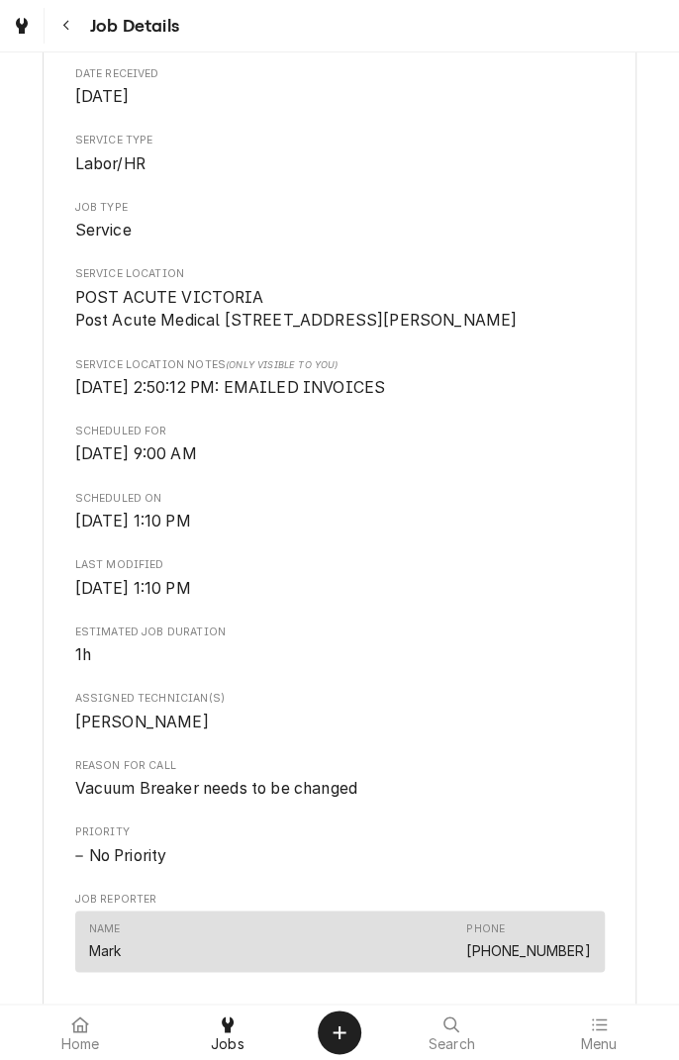
scroll to position [265, 0]
